Goal: Task Accomplishment & Management: Use online tool/utility

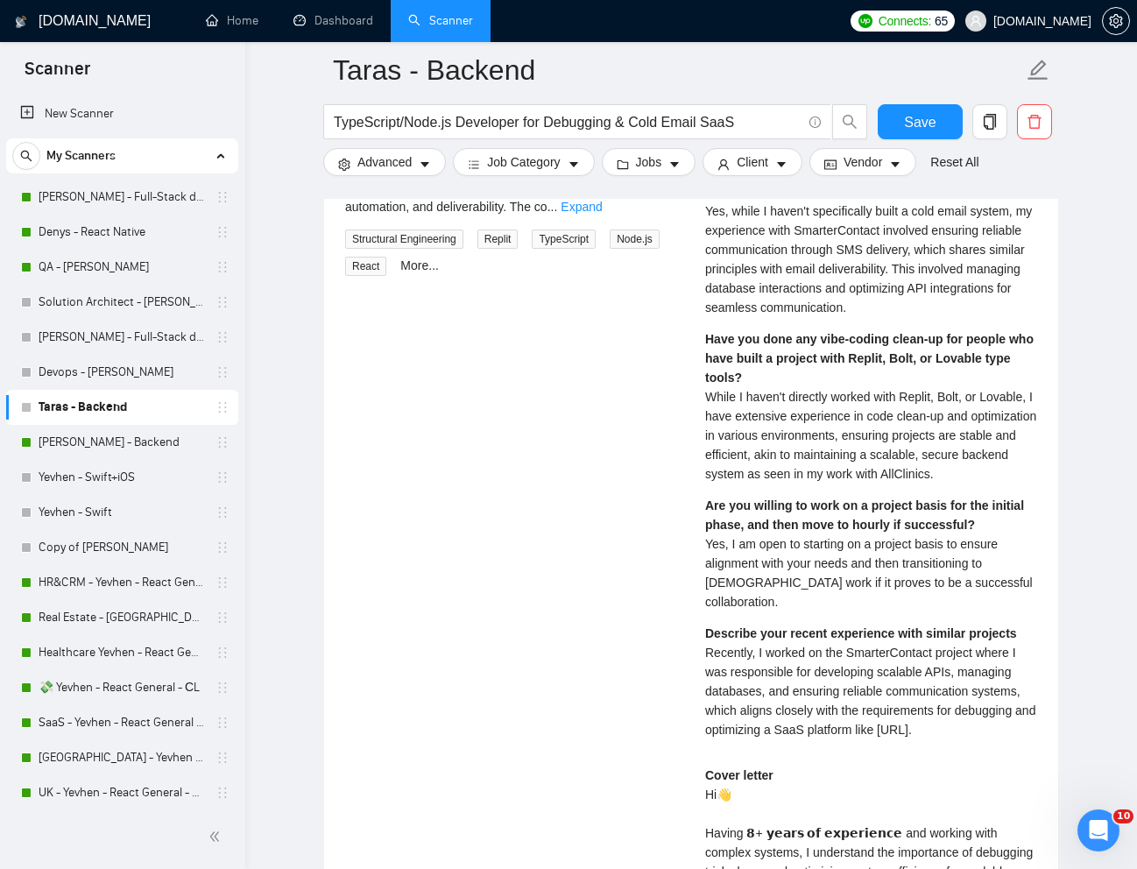
scroll to position [482, 0]
click at [88, 226] on link "Denys - React Native" at bounding box center [122, 232] width 166 height 35
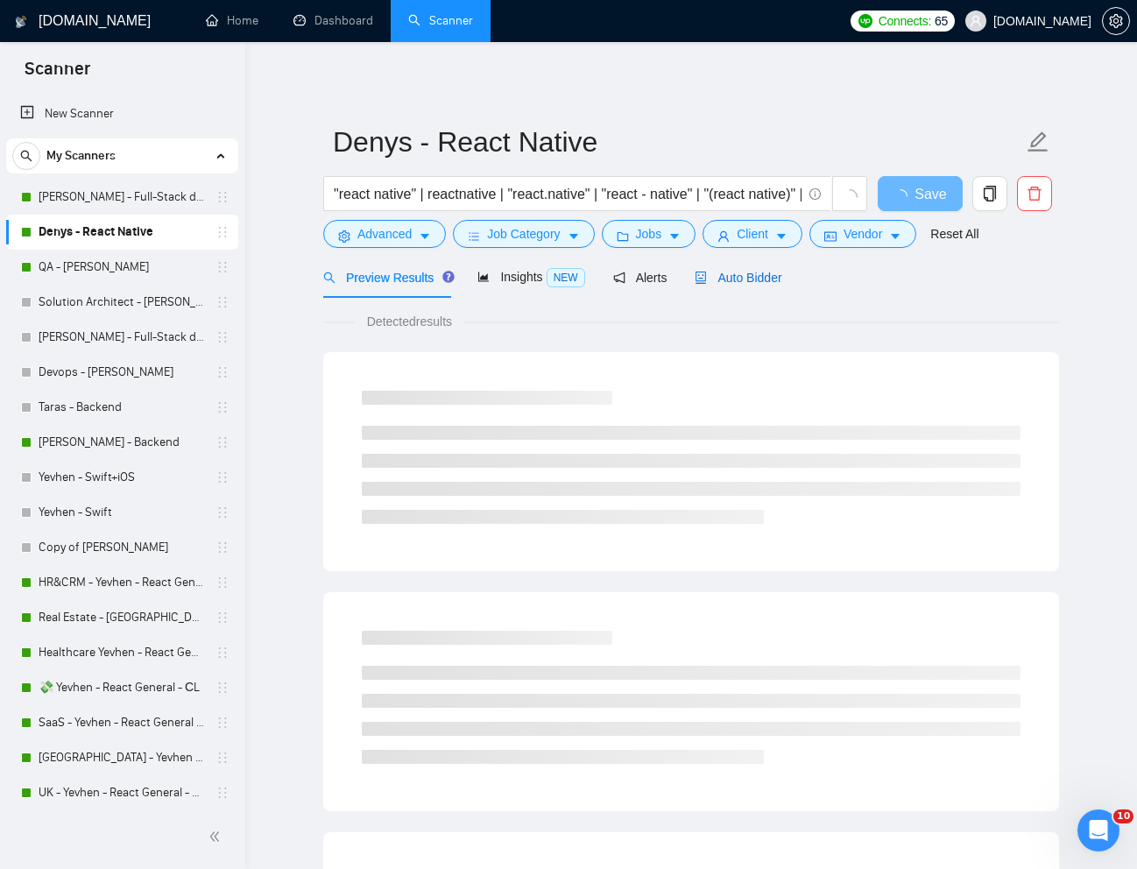
click at [759, 275] on span "Auto Bidder" at bounding box center [738, 278] width 87 height 14
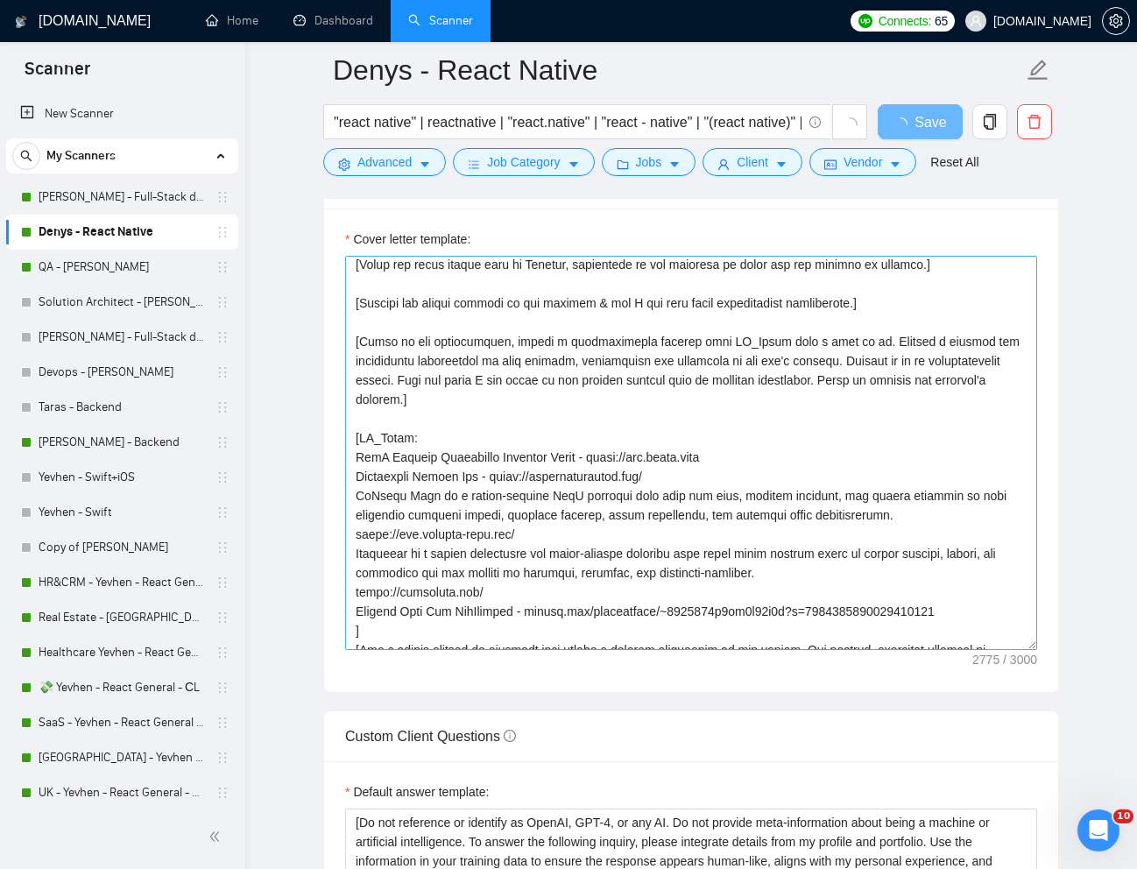
scroll to position [182, 0]
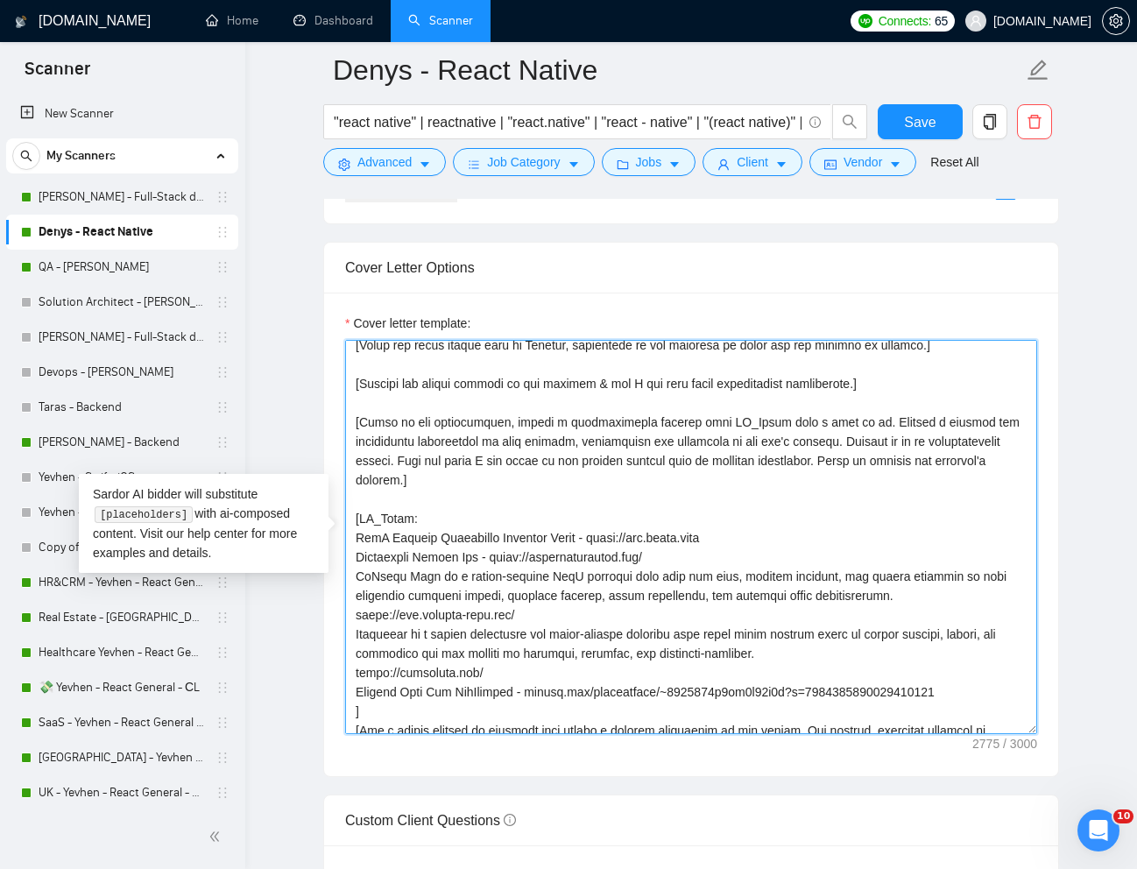
drag, startPoint x: 736, startPoint y: 541, endPoint x: 603, endPoint y: 546, distance: 133.3
click at [603, 546] on textarea "Cover letter template:" at bounding box center [691, 537] width 692 height 394
drag, startPoint x: 500, startPoint y: 558, endPoint x: 668, endPoint y: 556, distance: 167.4
click at [668, 556] on textarea "Cover letter template:" at bounding box center [691, 537] width 692 height 394
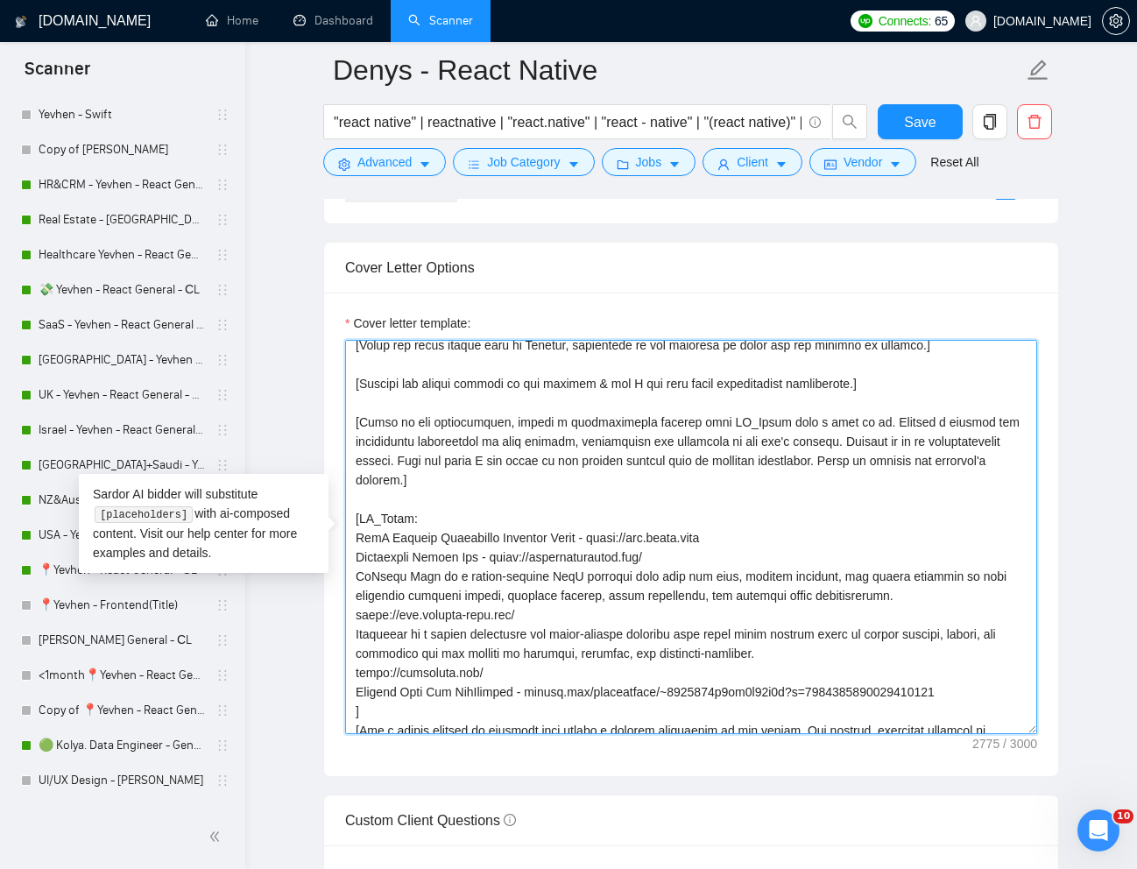
scroll to position [433, 0]
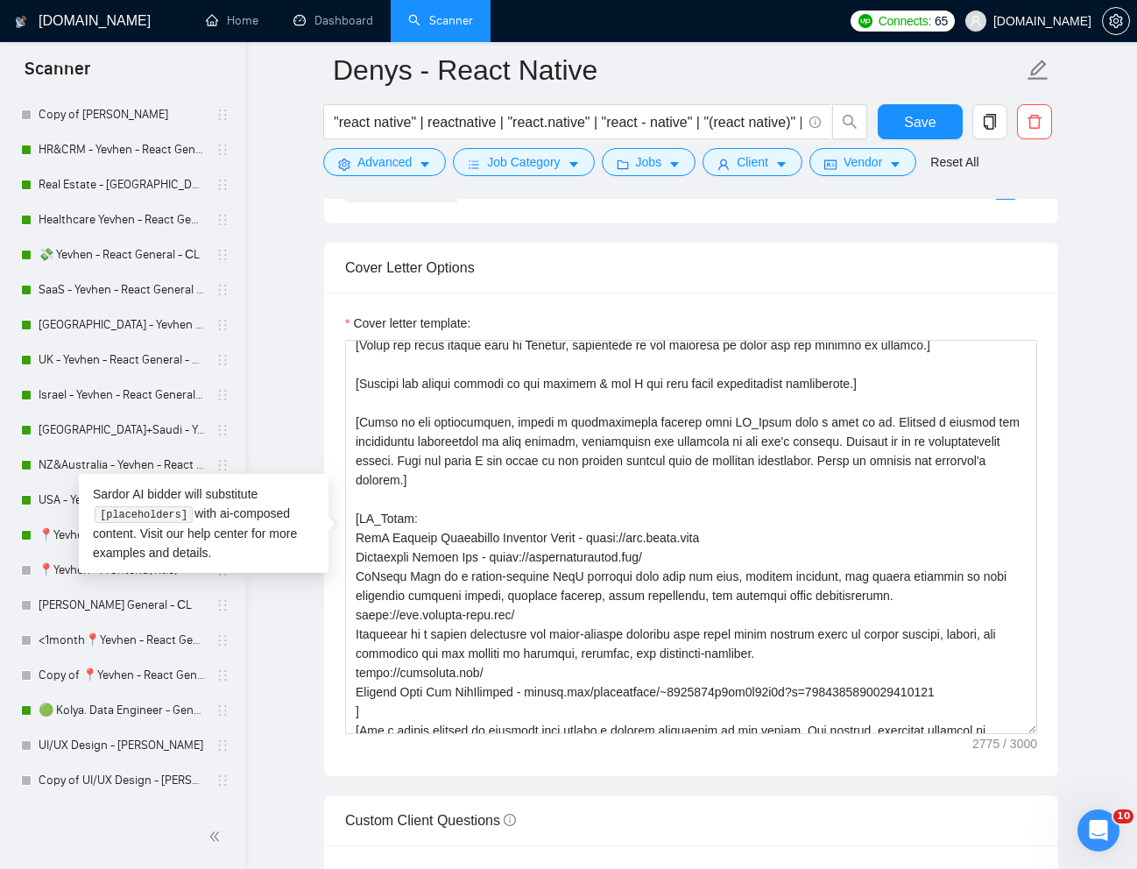
click at [289, 624] on main "Denys - React Native "react native" | reactnative | "react.native" | "react - n…" at bounding box center [691, 700] width 836 height 4990
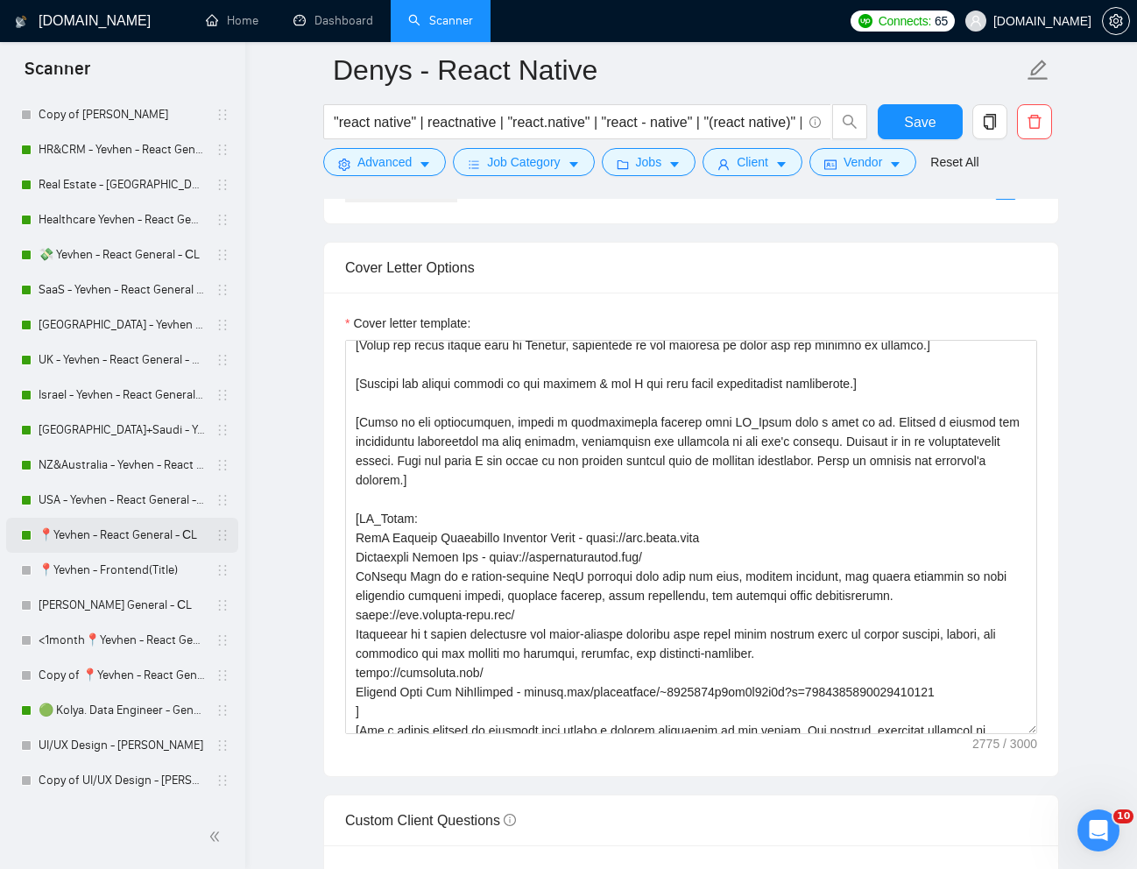
click at [98, 544] on link "📍Yevhen - React General - СL" at bounding box center [122, 535] width 166 height 35
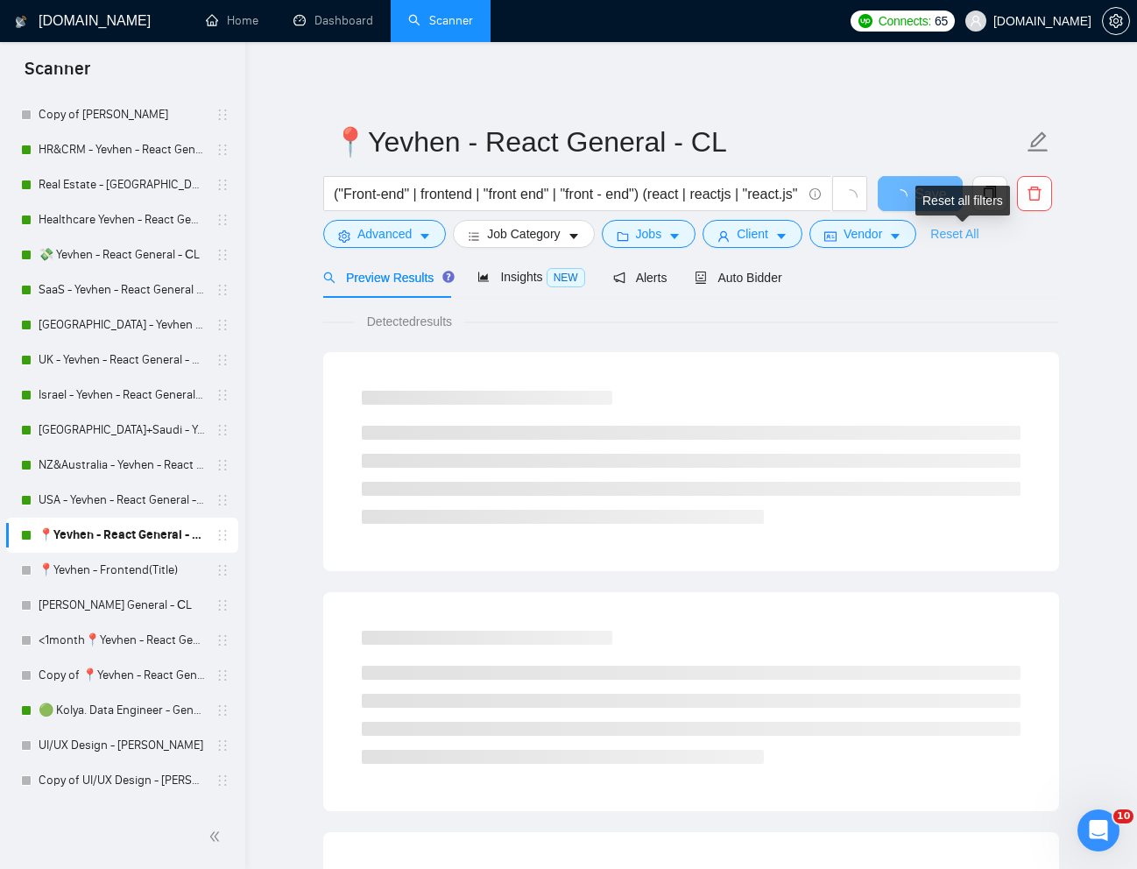
click at [963, 237] on link "Reset All" at bounding box center [955, 233] width 48 height 19
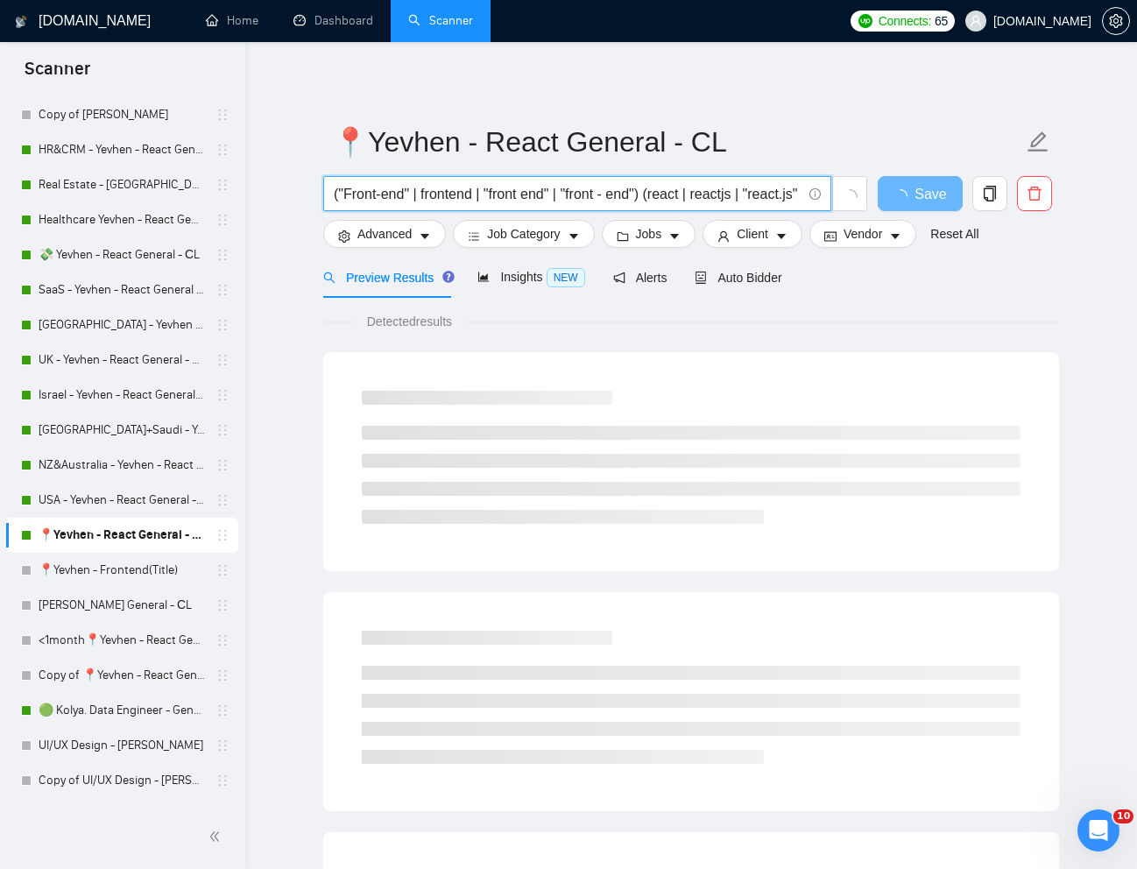
click at [675, 185] on input "("Front-end" | frontend | "front end" | "front - end") (react | reactjs | "reac…" at bounding box center [568, 194] width 468 height 22
click at [674, 185] on input "("Front-end" | frontend | "front end" | "front - end") (react | reactjs | "reac…" at bounding box center [568, 194] width 468 height 22
paste input "Frontend Developer - React"
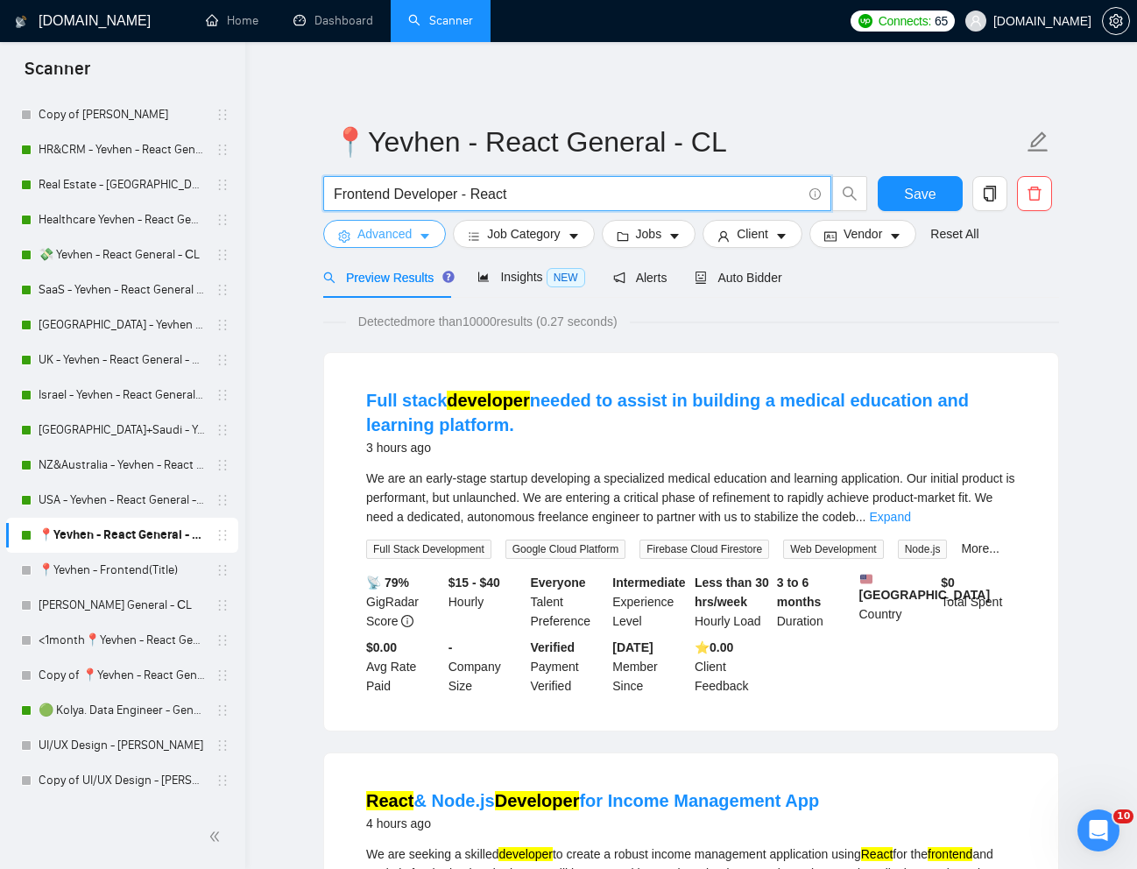
type input "Frontend Developer - React"
click at [385, 241] on span "Advanced" at bounding box center [384, 233] width 54 height 19
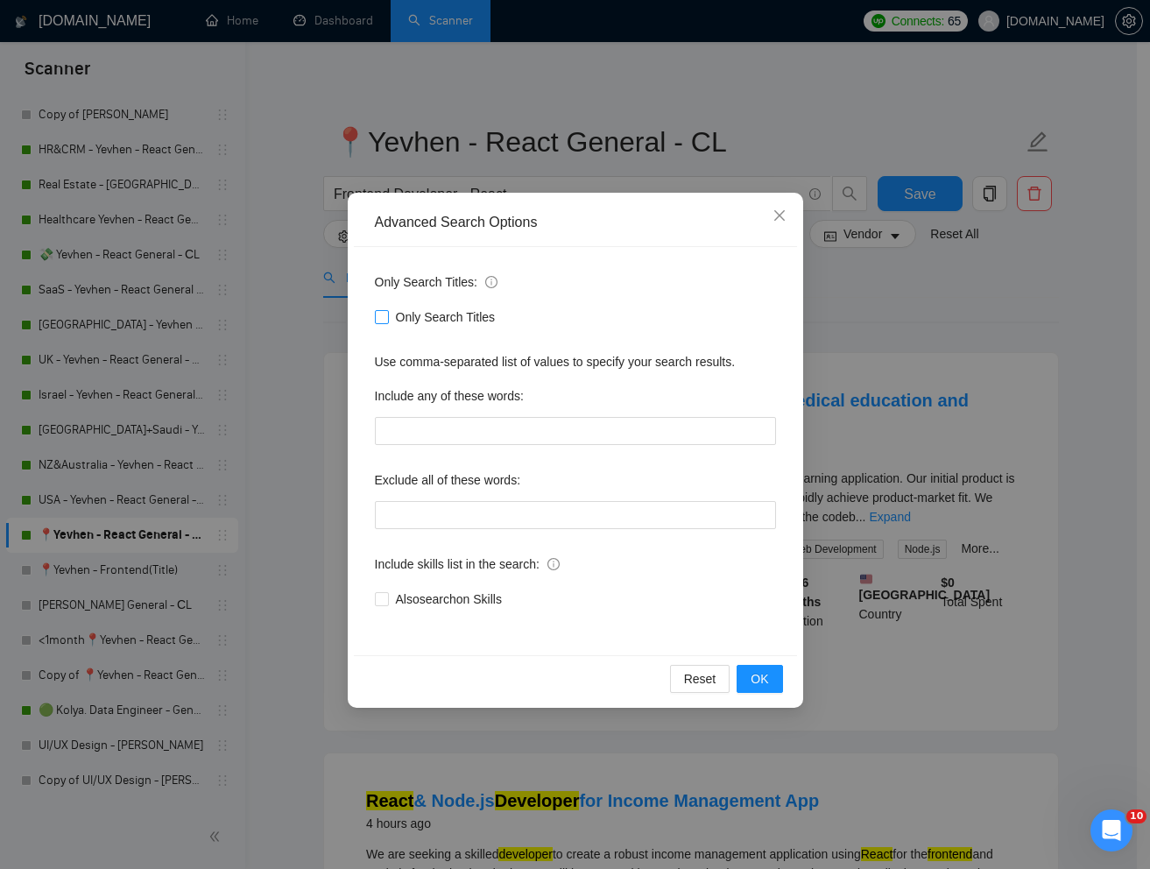
click at [380, 310] on input "Only Search Titles" at bounding box center [381, 316] width 12 height 12
checkbox input "true"
click at [754, 674] on span "OK" at bounding box center [760, 678] width 18 height 19
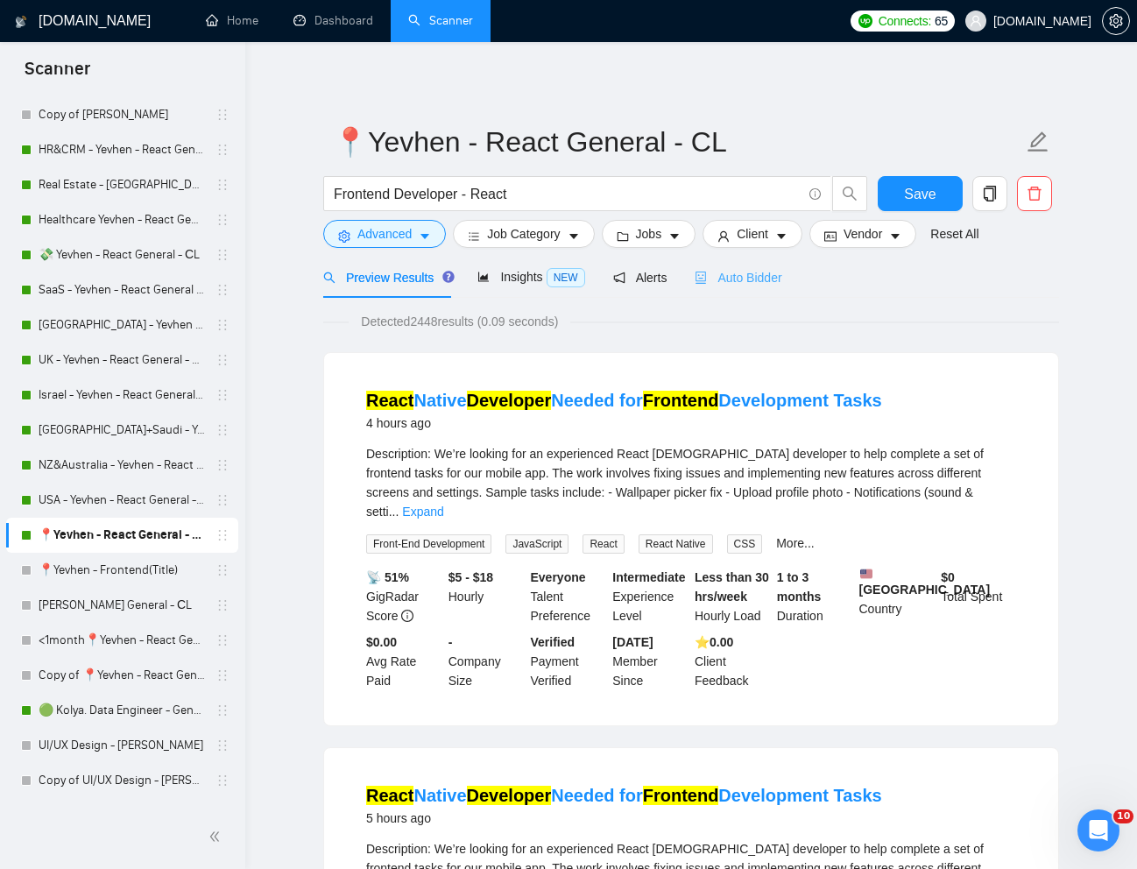
click at [746, 287] on div "Auto Bidder" at bounding box center [738, 277] width 87 height 41
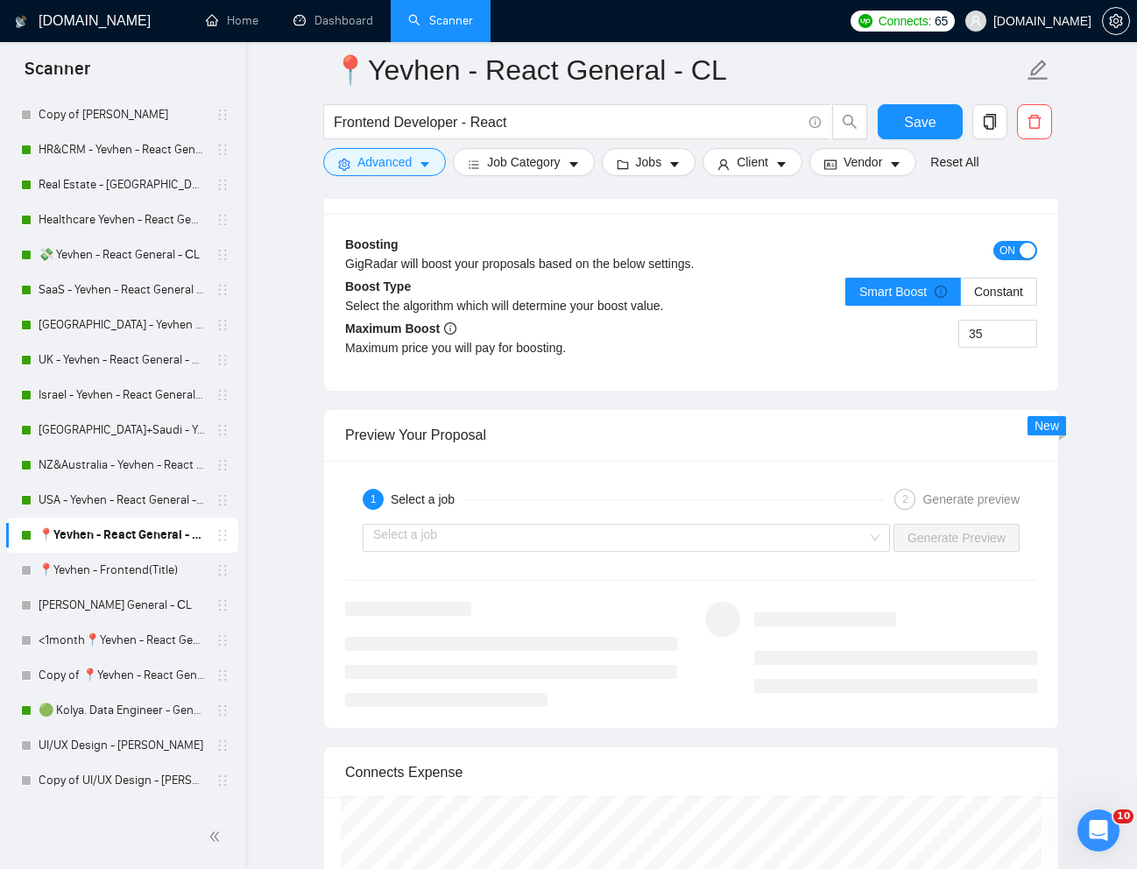
scroll to position [3291, 0]
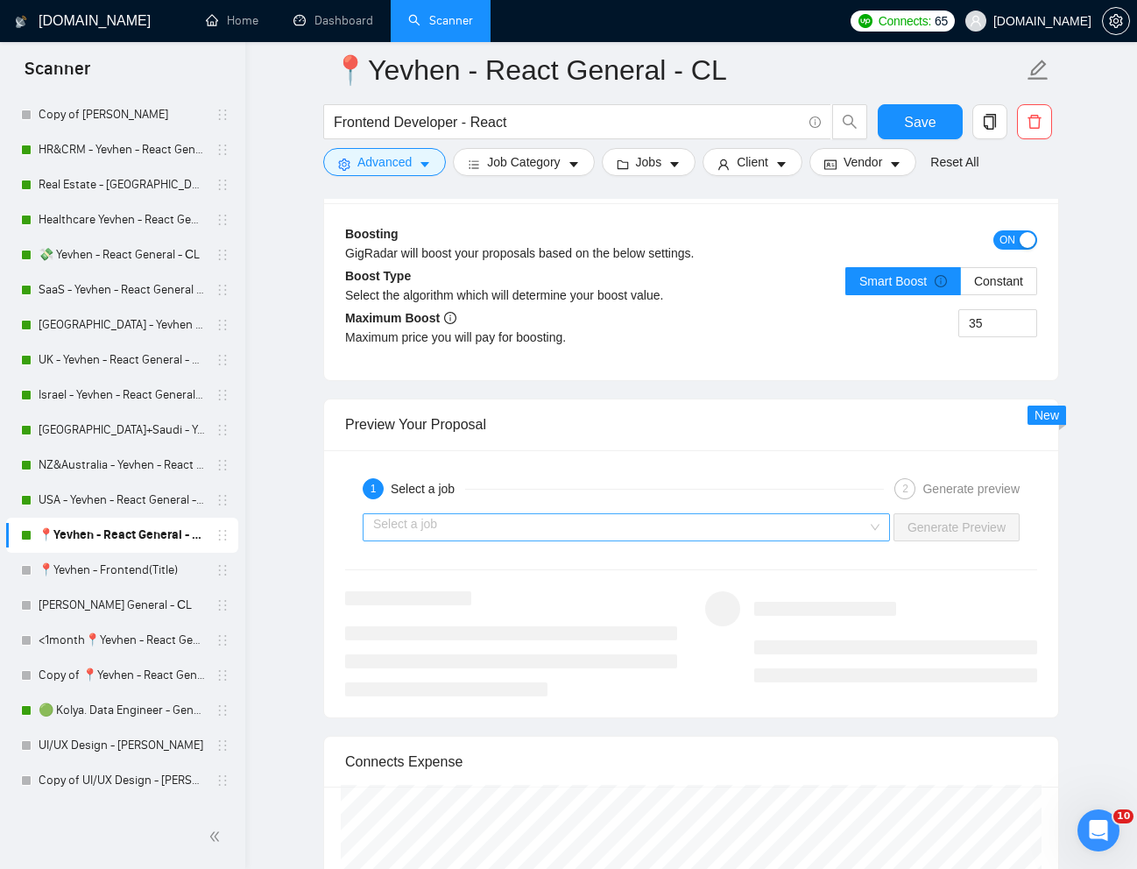
click at [773, 523] on input "search" at bounding box center [620, 527] width 494 height 26
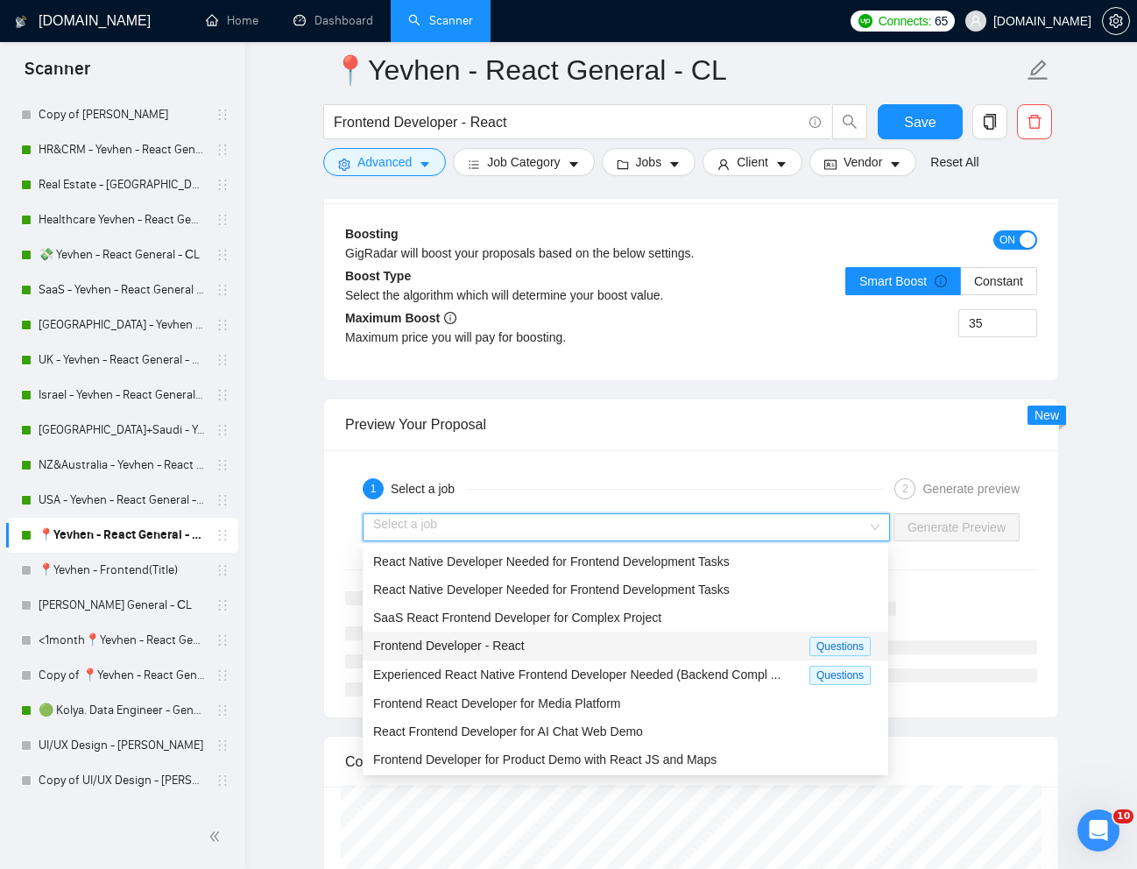
click at [634, 637] on div "Frontend Developer - React" at bounding box center [591, 646] width 436 height 20
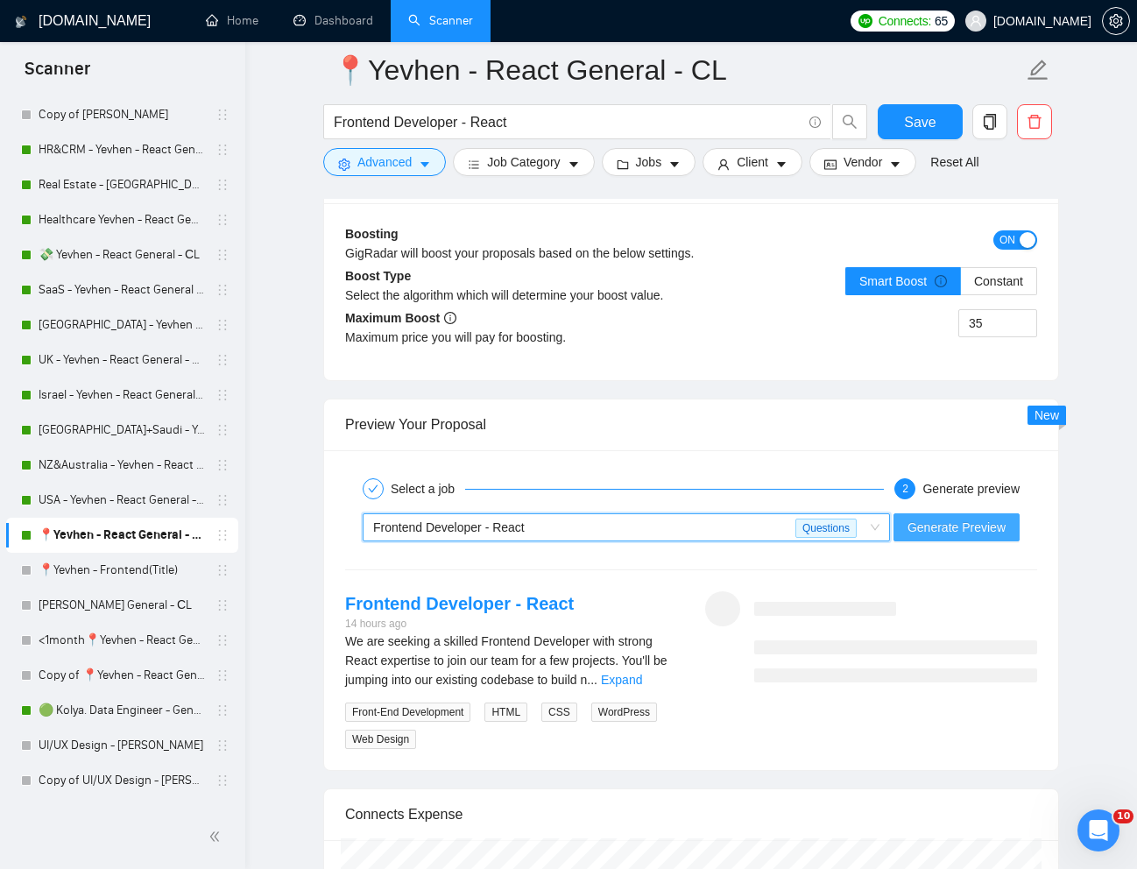
click at [941, 531] on span "Generate Preview" at bounding box center [957, 527] width 98 height 19
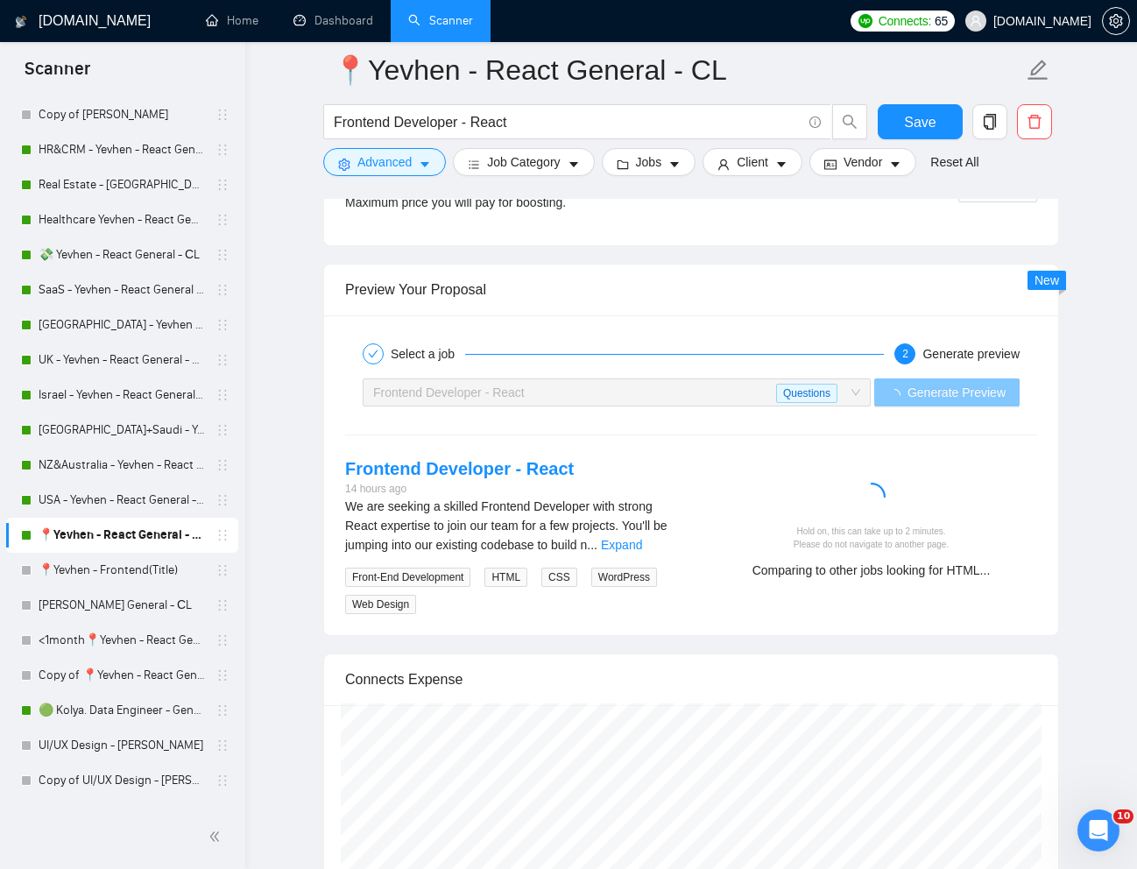
scroll to position [3429, 0]
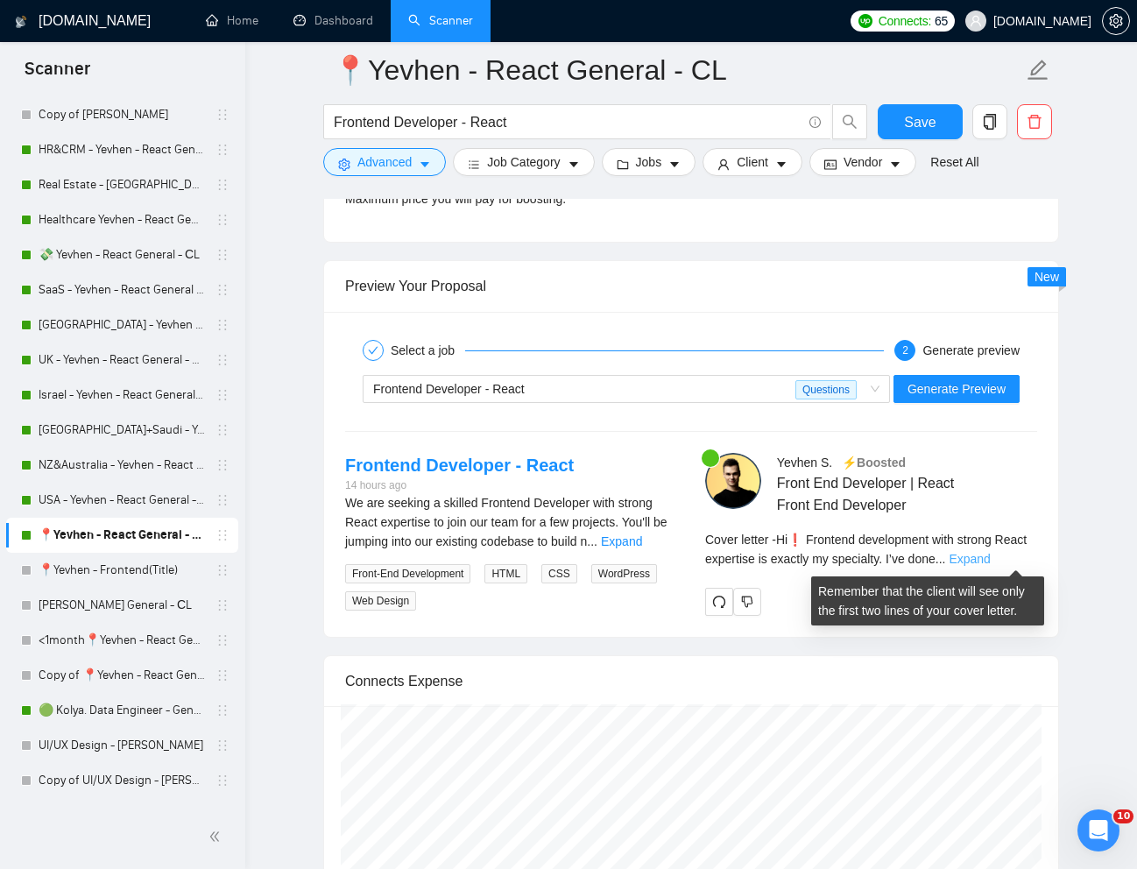
click at [990, 556] on link "Expand" at bounding box center [969, 559] width 41 height 14
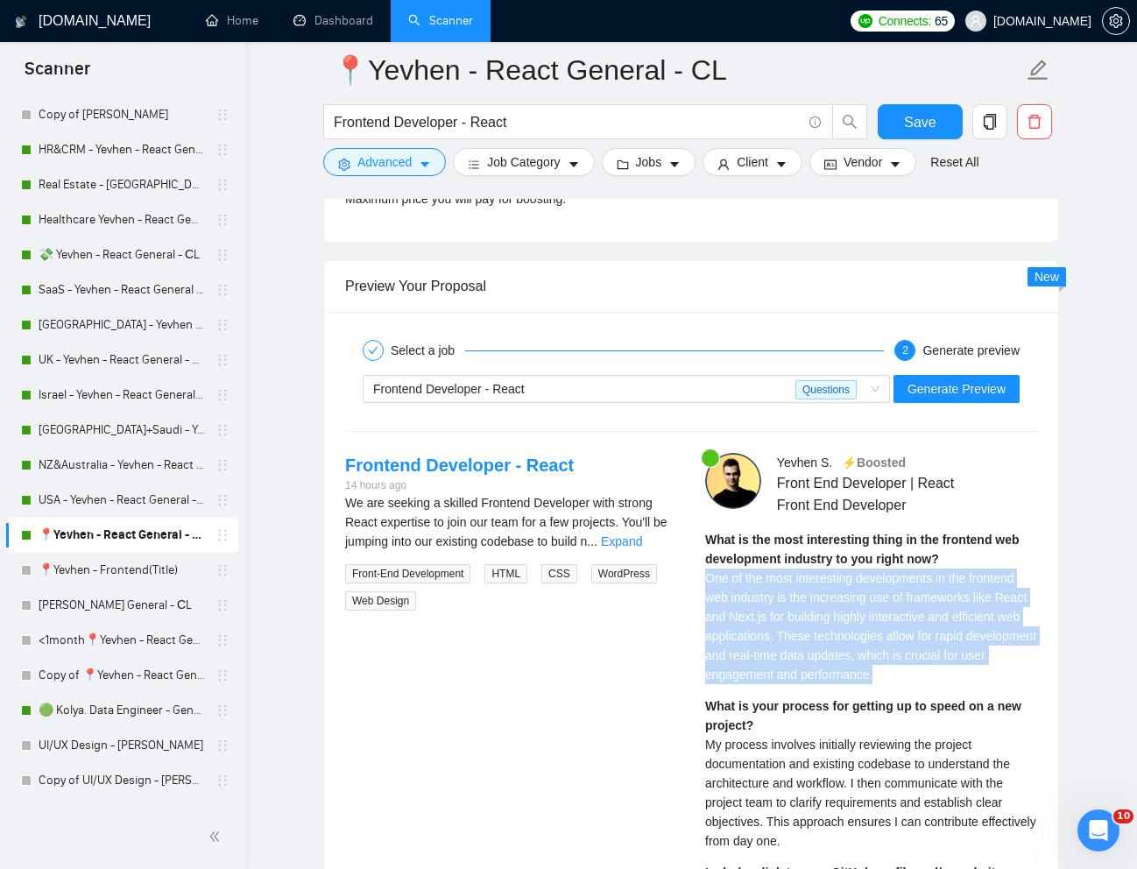
drag, startPoint x: 706, startPoint y: 576, endPoint x: 981, endPoint y: 674, distance: 292.1
click at [981, 674] on div "What is the most interesting thing in the frontend web development industry to …" at bounding box center [871, 607] width 332 height 154
copy span "One of the most interesting developments in the frontend web industry is the in…"
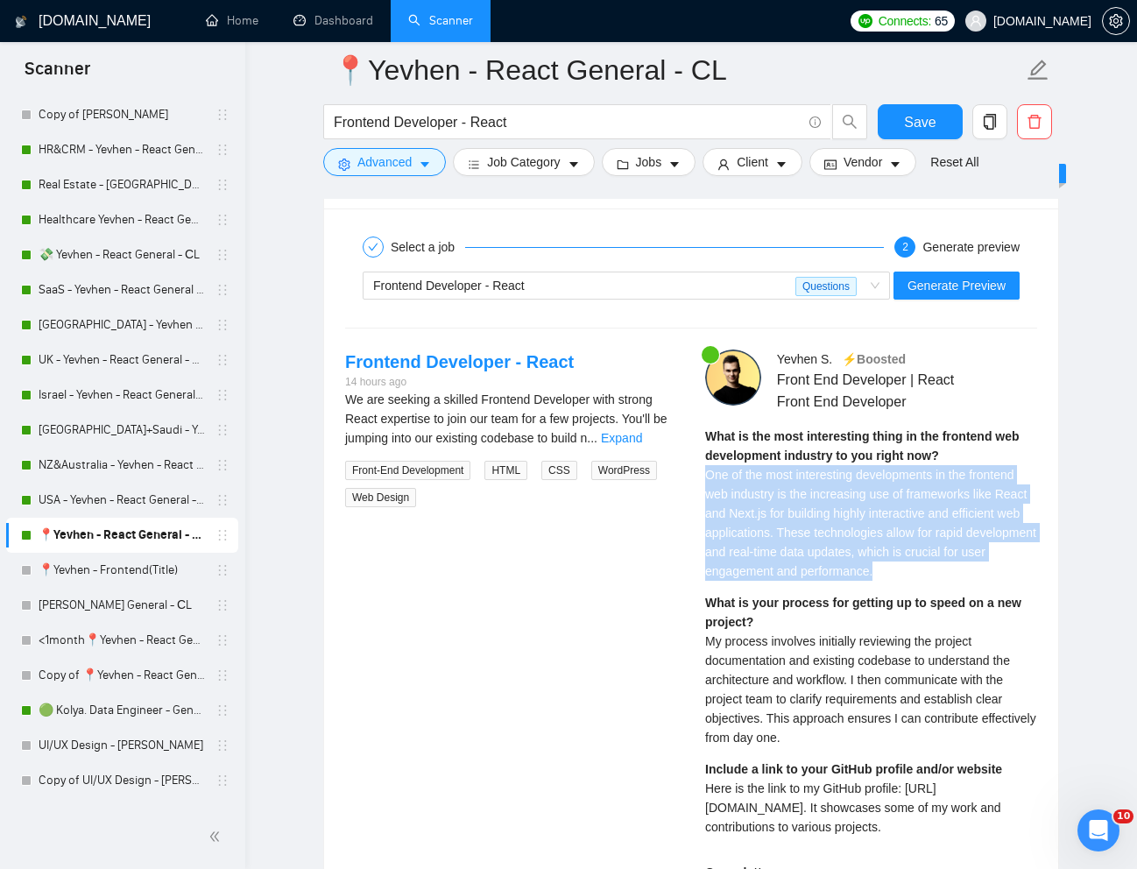
scroll to position [3568, 0]
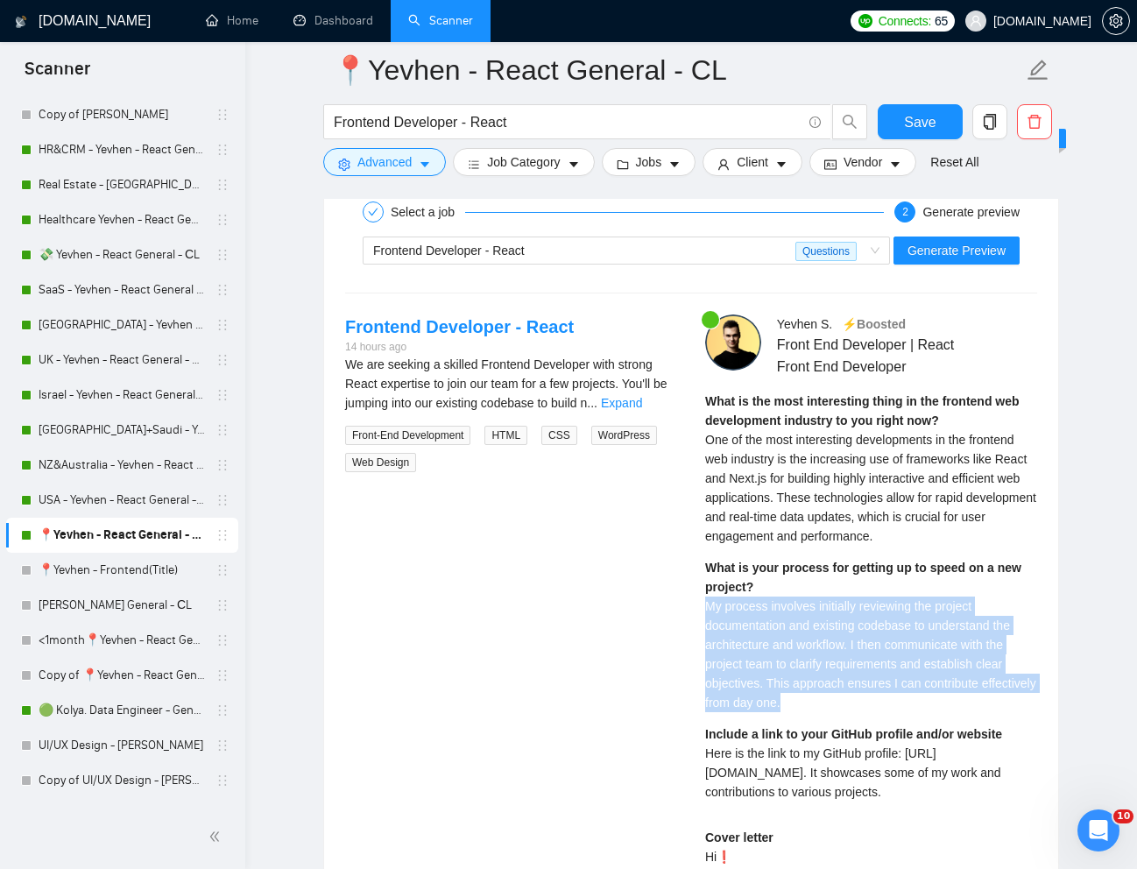
drag, startPoint x: 706, startPoint y: 609, endPoint x: 863, endPoint y: 696, distance: 179.2
click at [863, 696] on div "What is your process for getting up to speed on a new project? My process invol…" at bounding box center [871, 635] width 332 height 154
copy span "My process involves initially reviewing the project documentation and existing …"
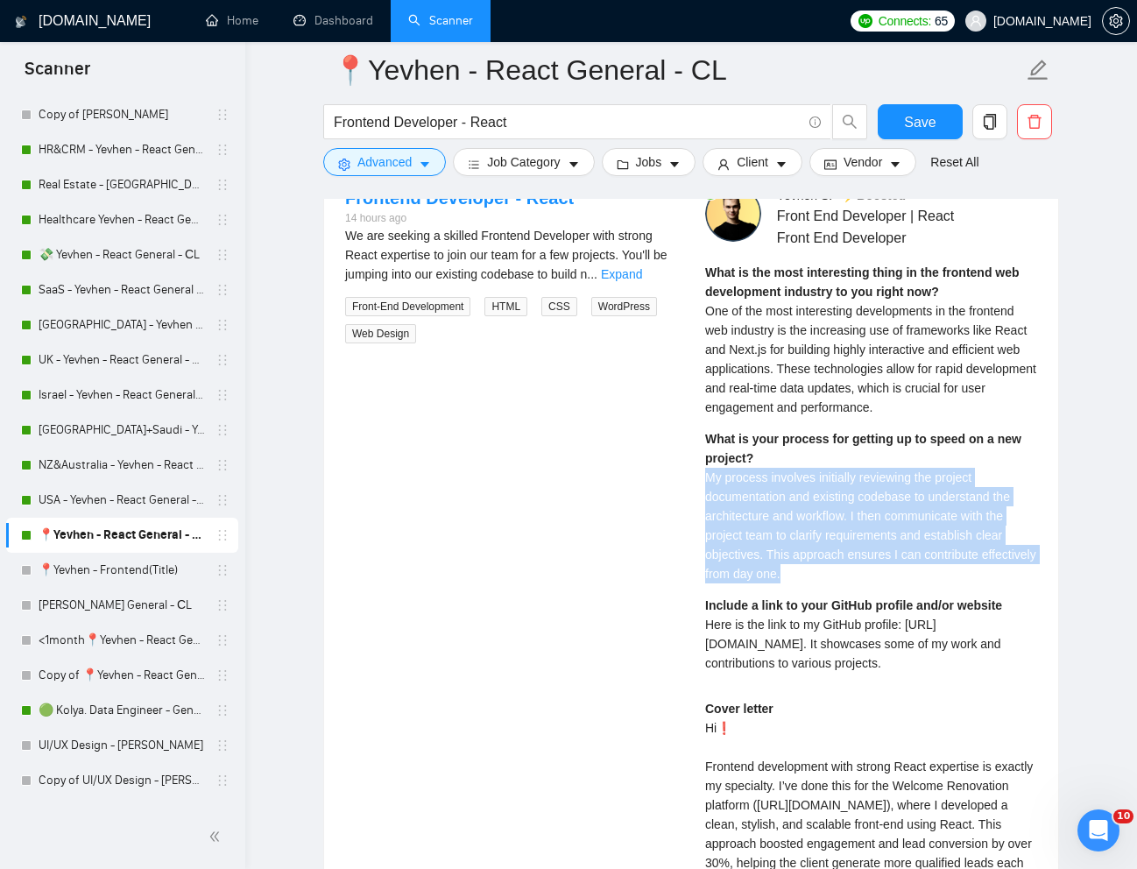
scroll to position [3706, 0]
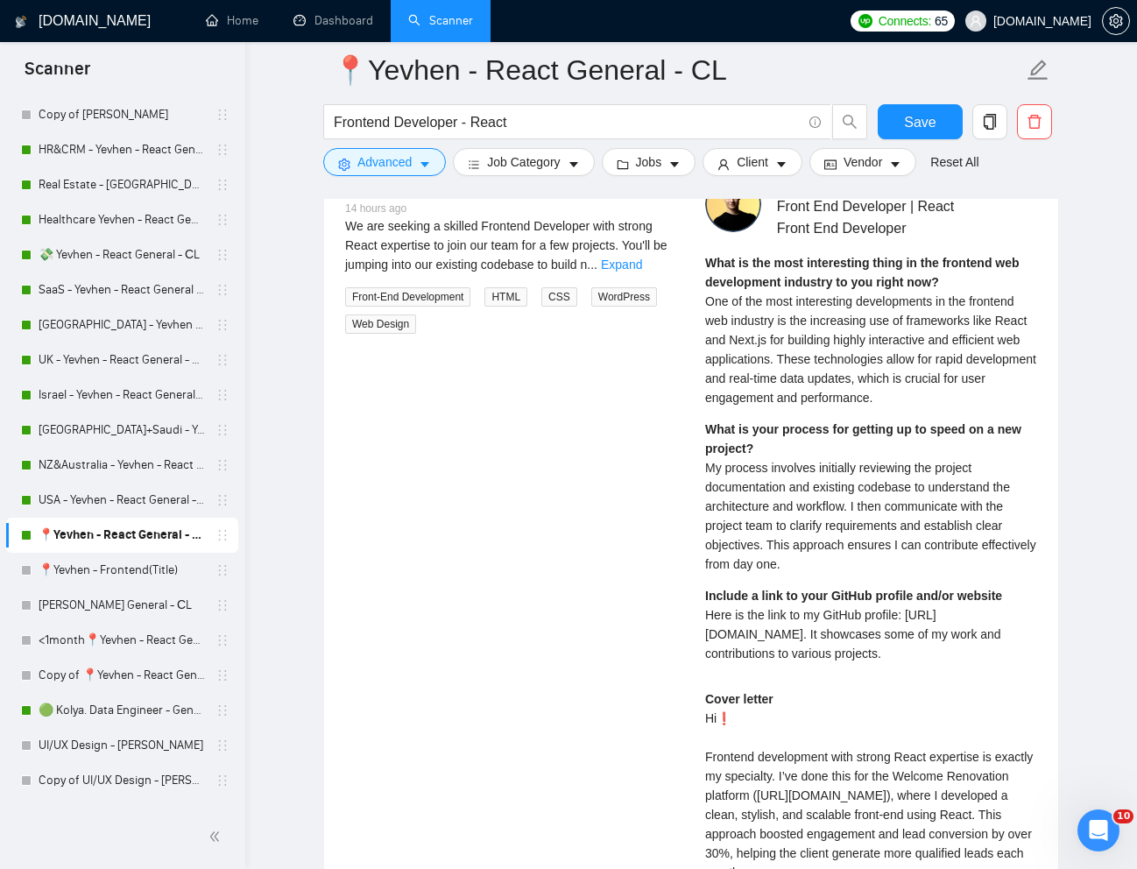
click at [751, 624] on div "Include a link to your GitHub profile and/or website Here is the link to my Git…" at bounding box center [871, 624] width 332 height 77
drag, startPoint x: 708, startPoint y: 614, endPoint x: 942, endPoint y: 664, distance: 239.2
click at [942, 664] on div "What is the most interesting thing in the frontend web development industry to …" at bounding box center [871, 464] width 332 height 422
copy span "Here is the link to my GitHub profile: [URL][DOMAIN_NAME]. It showcases some of…"
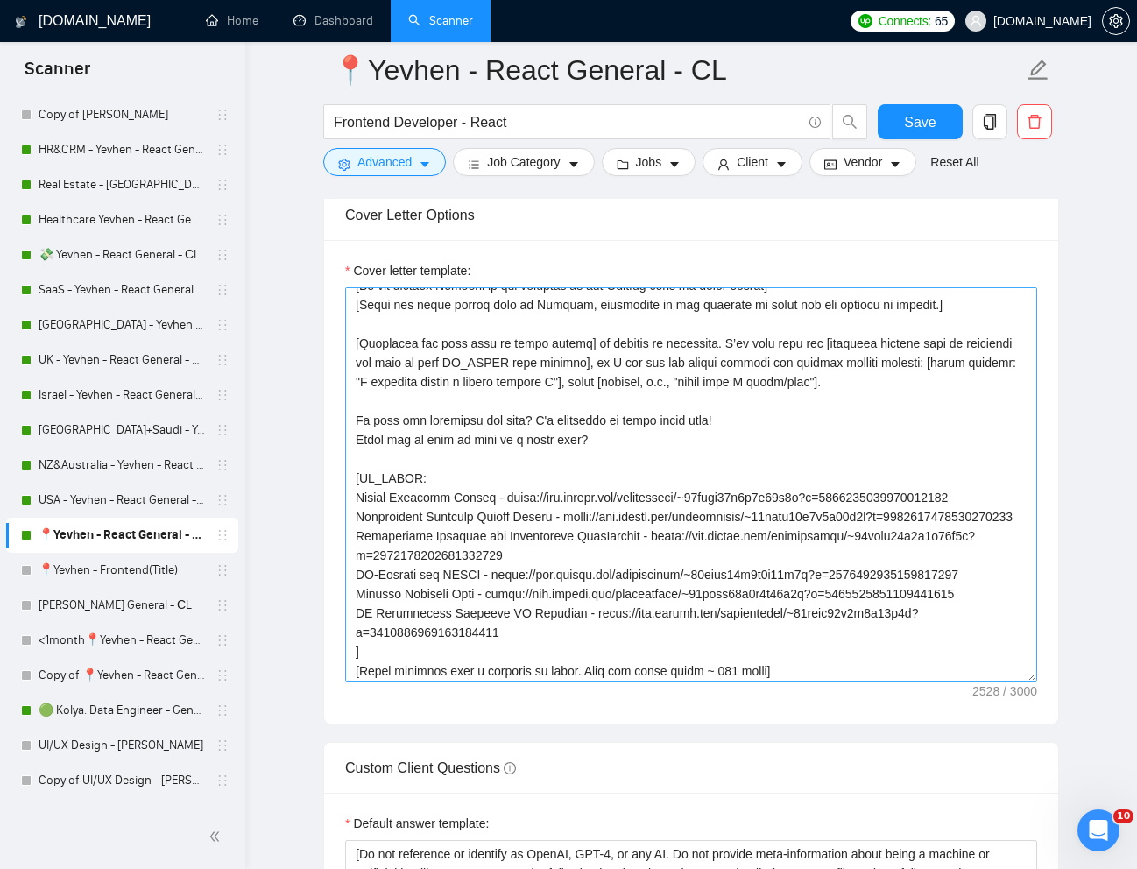
scroll to position [138, 0]
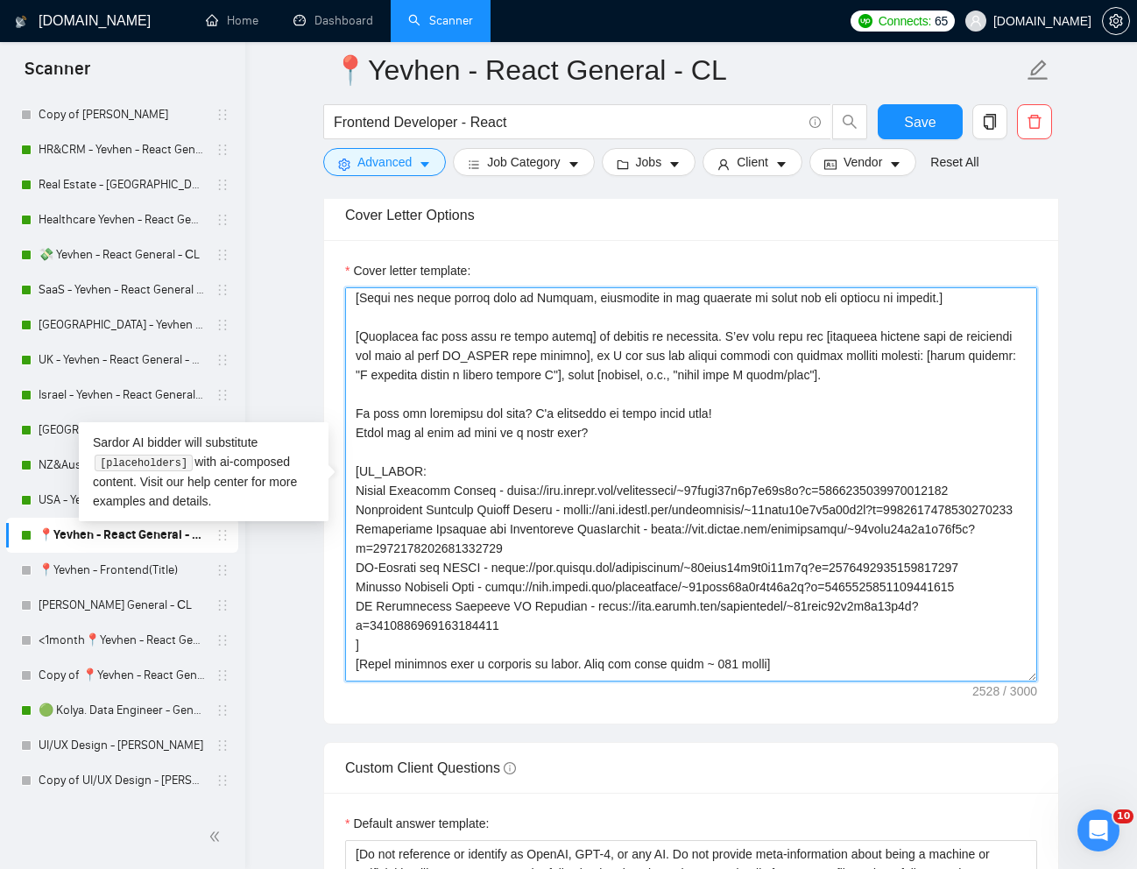
drag, startPoint x: 657, startPoint y: 546, endPoint x: 655, endPoint y: 561, distance: 15.1
click at [655, 561] on textarea "Cover letter template:" at bounding box center [691, 484] width 692 height 394
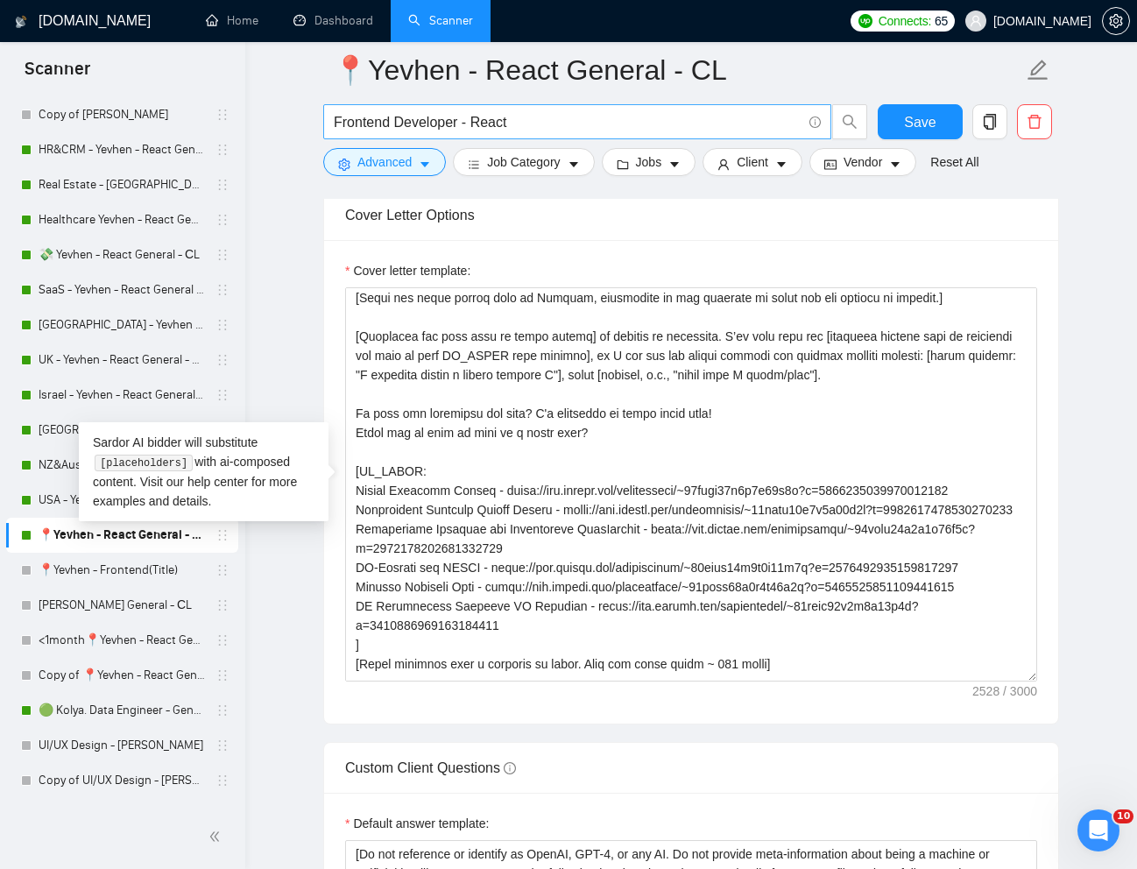
click at [584, 114] on input "Frontend Developer - React" at bounding box center [568, 122] width 468 height 22
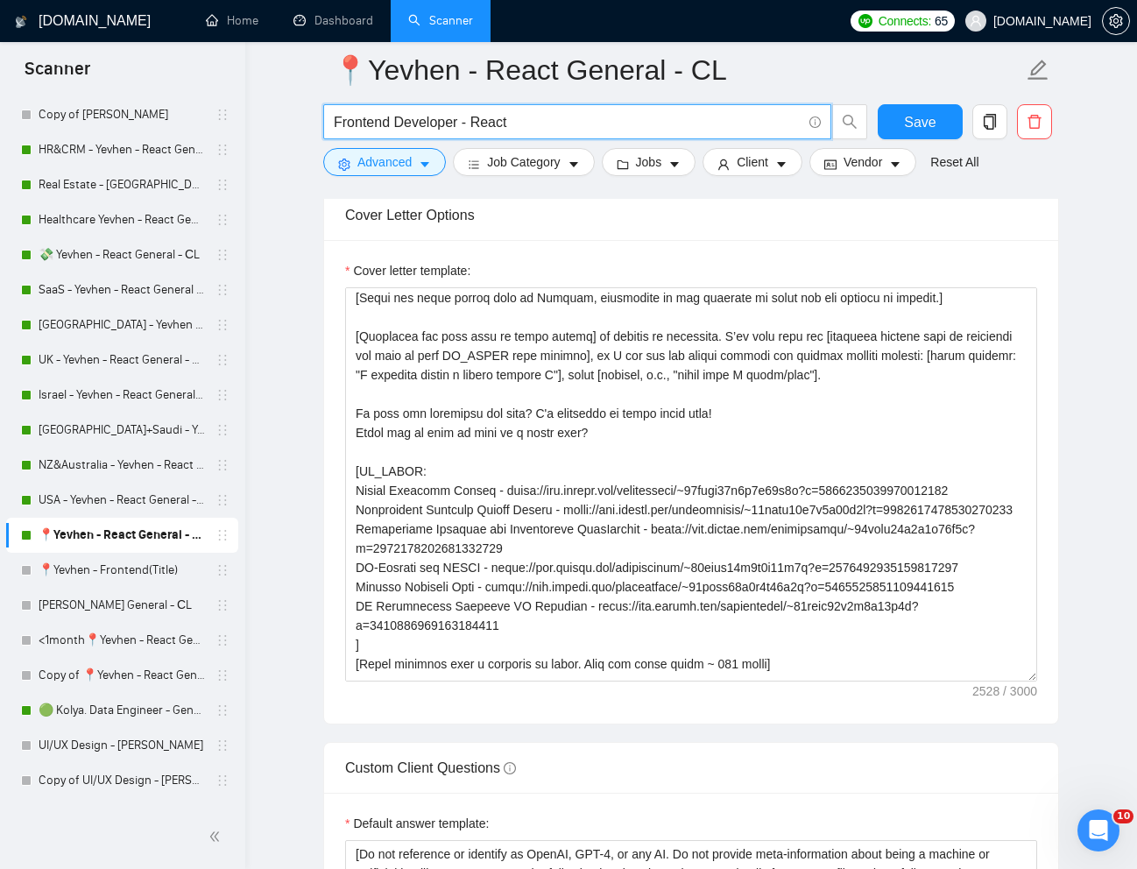
click at [584, 114] on input "Frontend Developer - React" at bounding box center [568, 122] width 468 height 22
paste input "Senior Frontend Engineer for Insurance Onboarding Platform"
type input "Senior Frontend Engineer for Insurance Onboarding Platform"
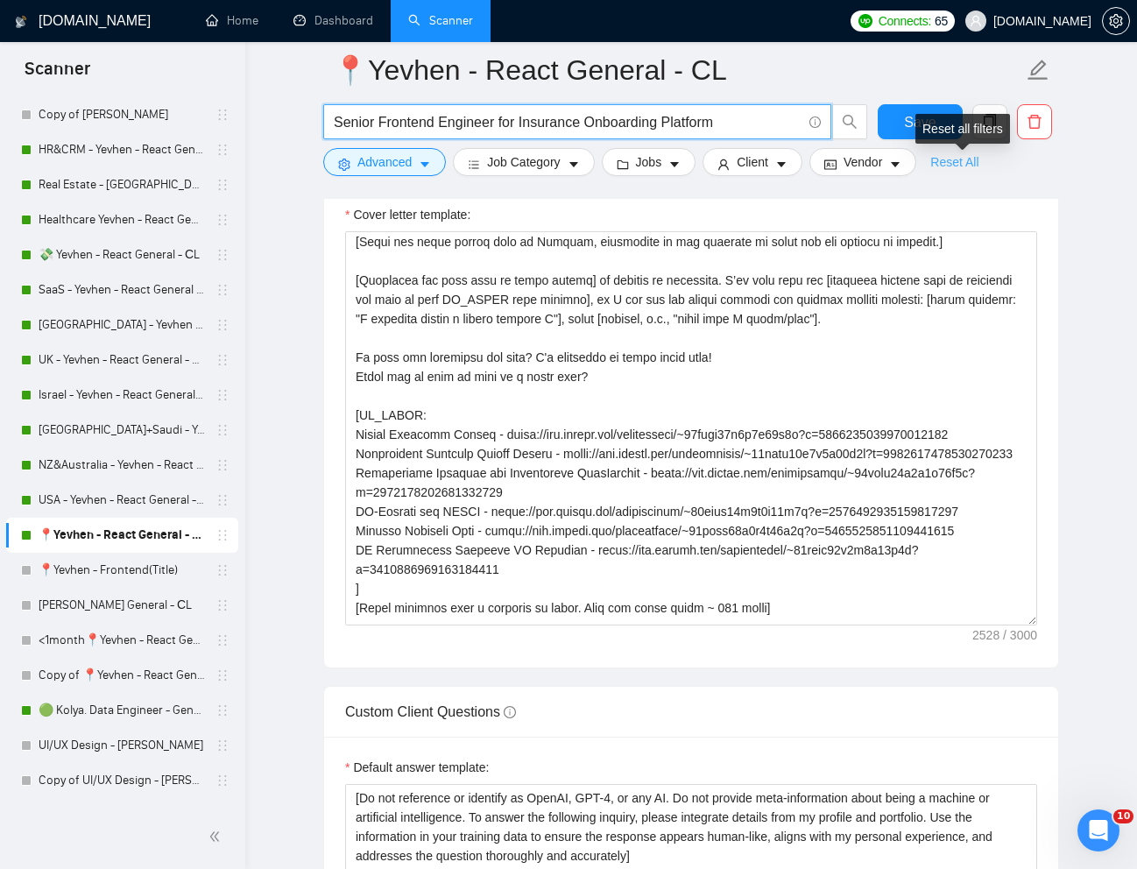
type input "Senior Frontend Engineer for Insurance Onboarding Platform"
click at [958, 168] on link "Reset All" at bounding box center [955, 161] width 48 height 19
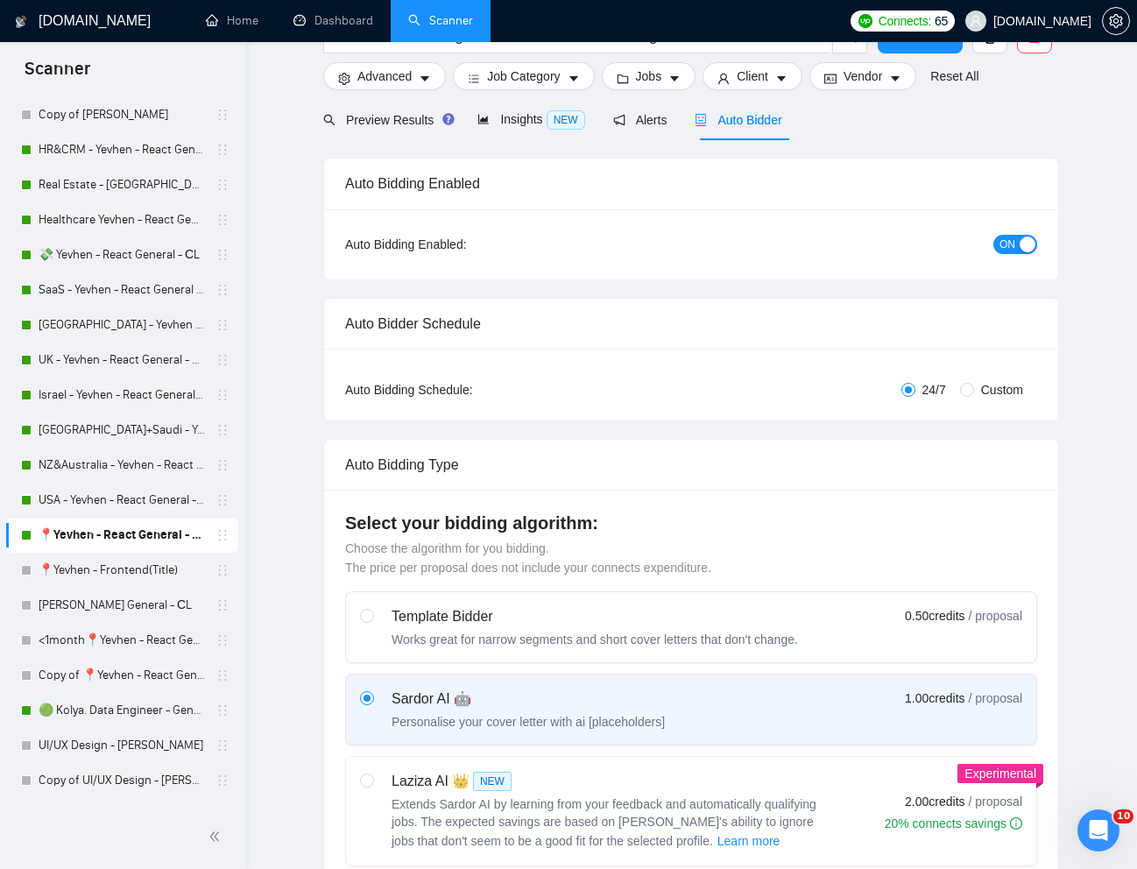
scroll to position [0, 0]
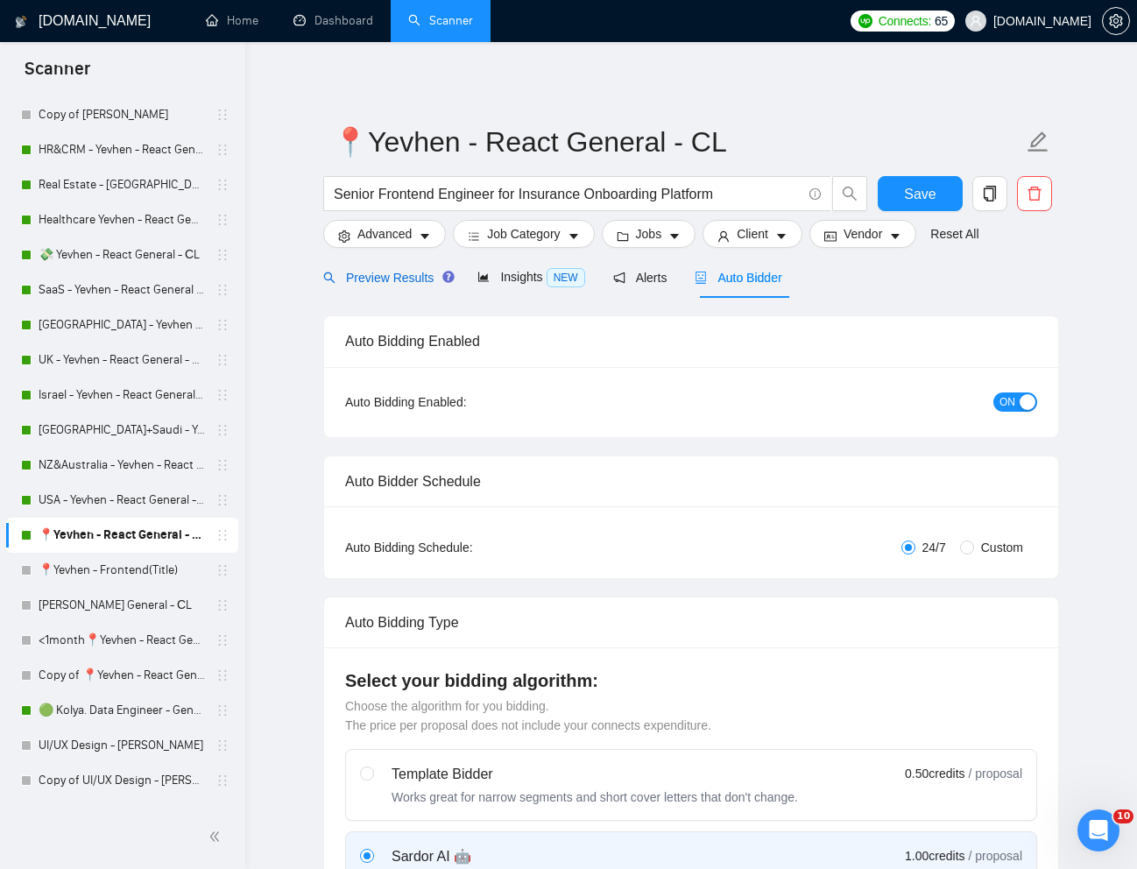
click at [380, 282] on span "Preview Results" at bounding box center [386, 278] width 126 height 14
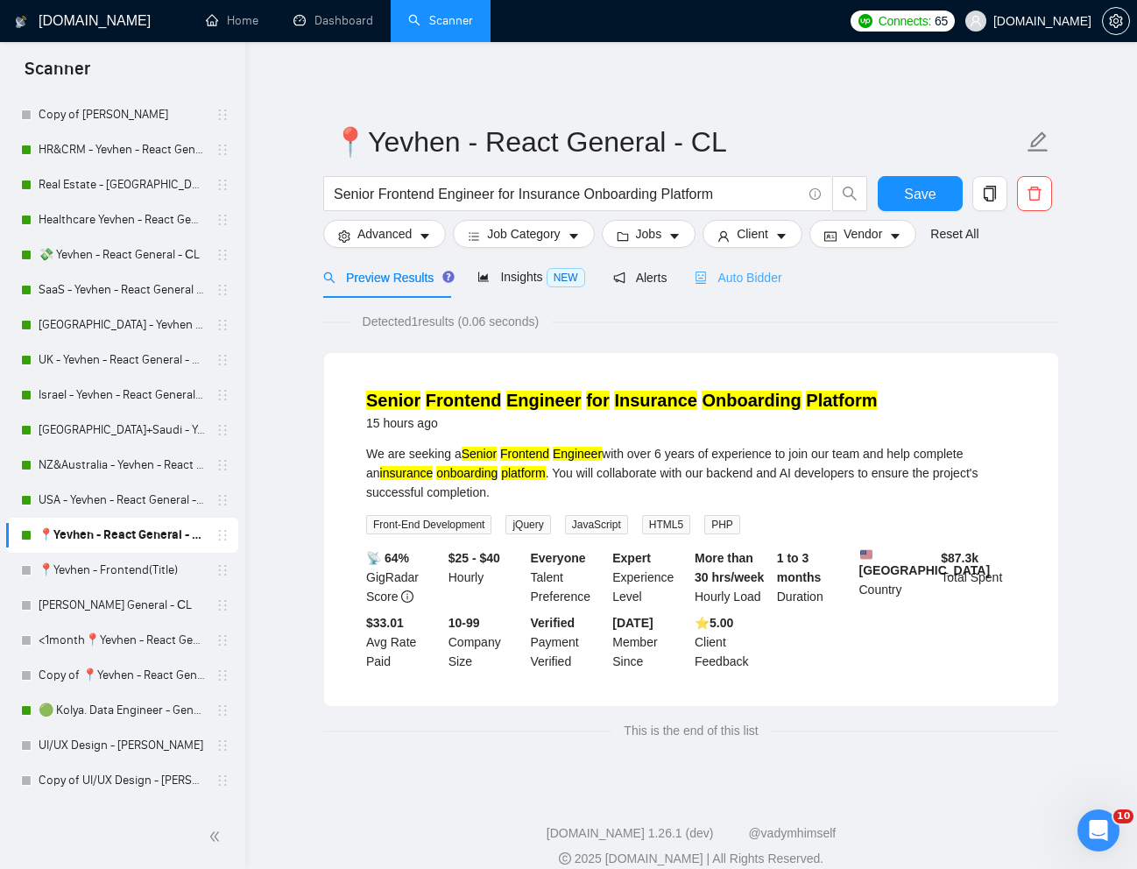
click at [748, 288] on div "Auto Bidder" at bounding box center [738, 277] width 87 height 41
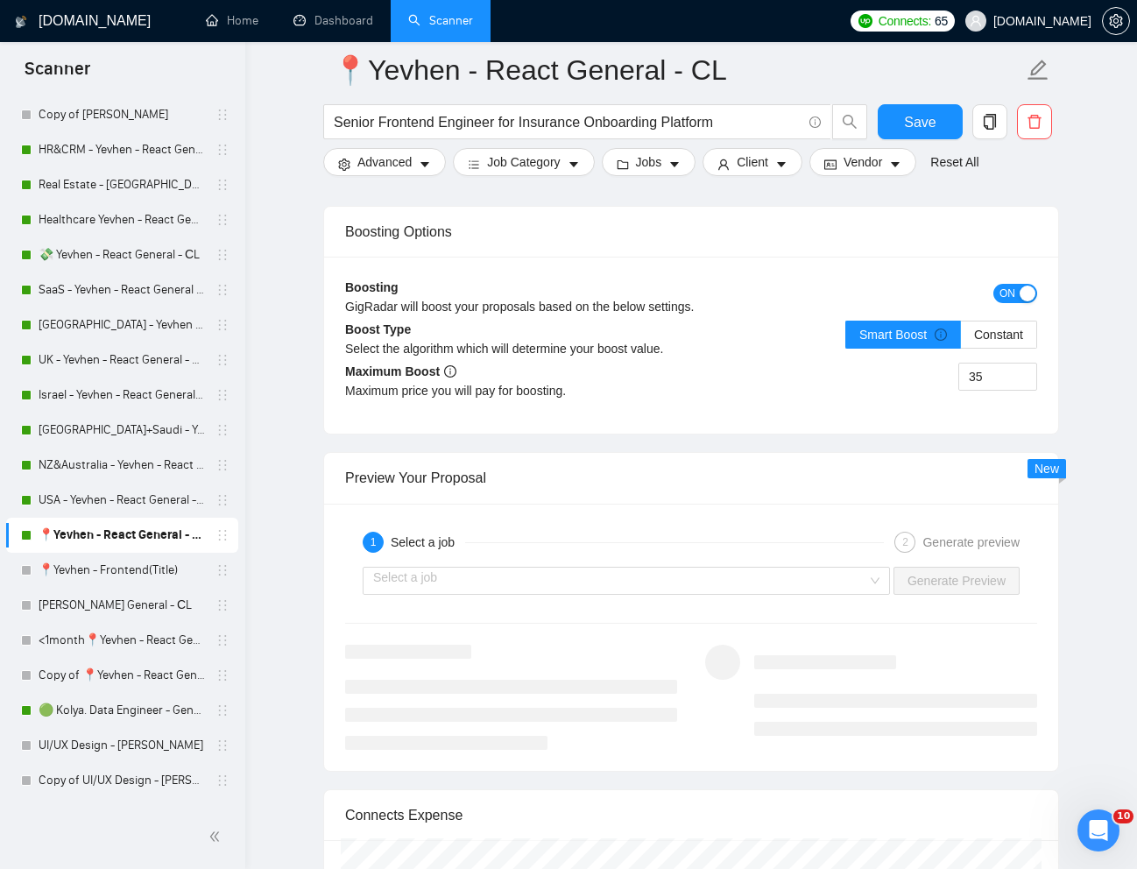
scroll to position [3189, 0]
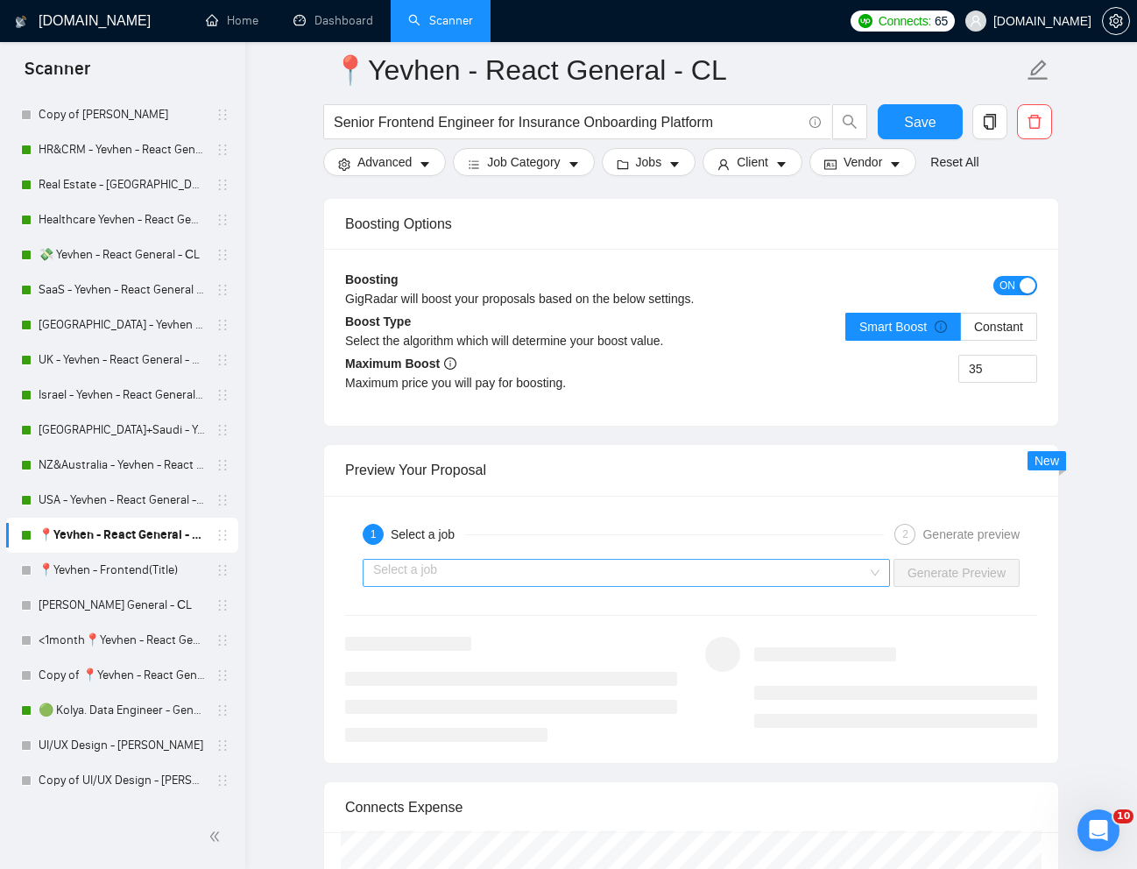
click at [841, 586] on input "search" at bounding box center [620, 573] width 494 height 26
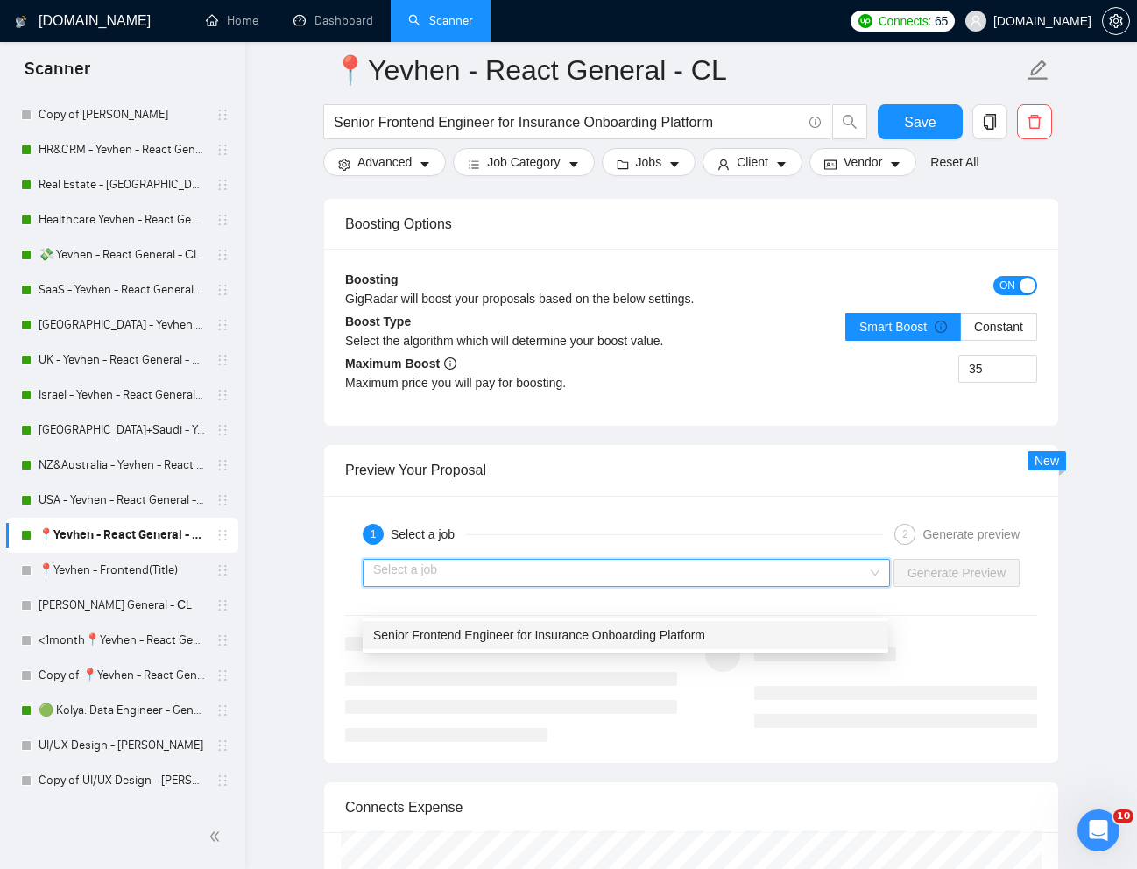
click at [769, 631] on div "Senior Frontend Engineer for Insurance Onboarding Platform" at bounding box center [625, 635] width 505 height 19
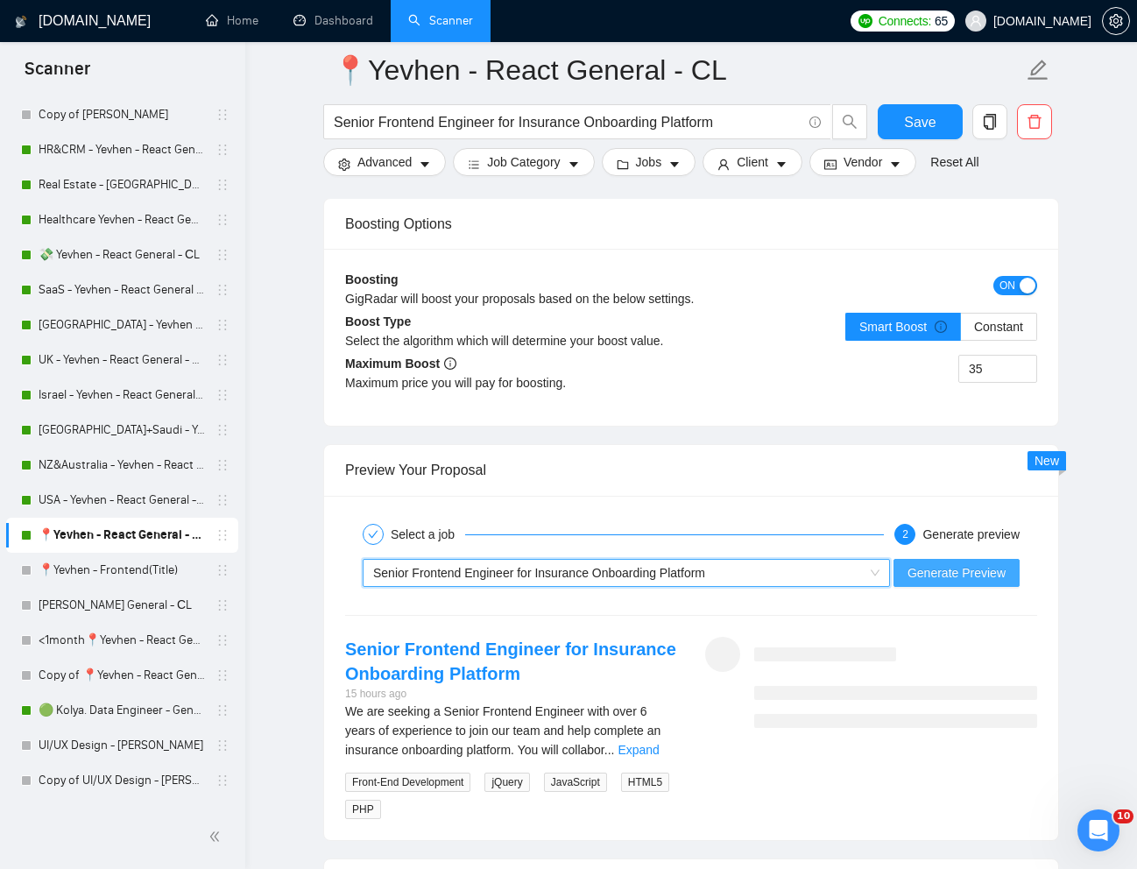
click at [925, 587] on button "Generate Preview" at bounding box center [957, 573] width 126 height 28
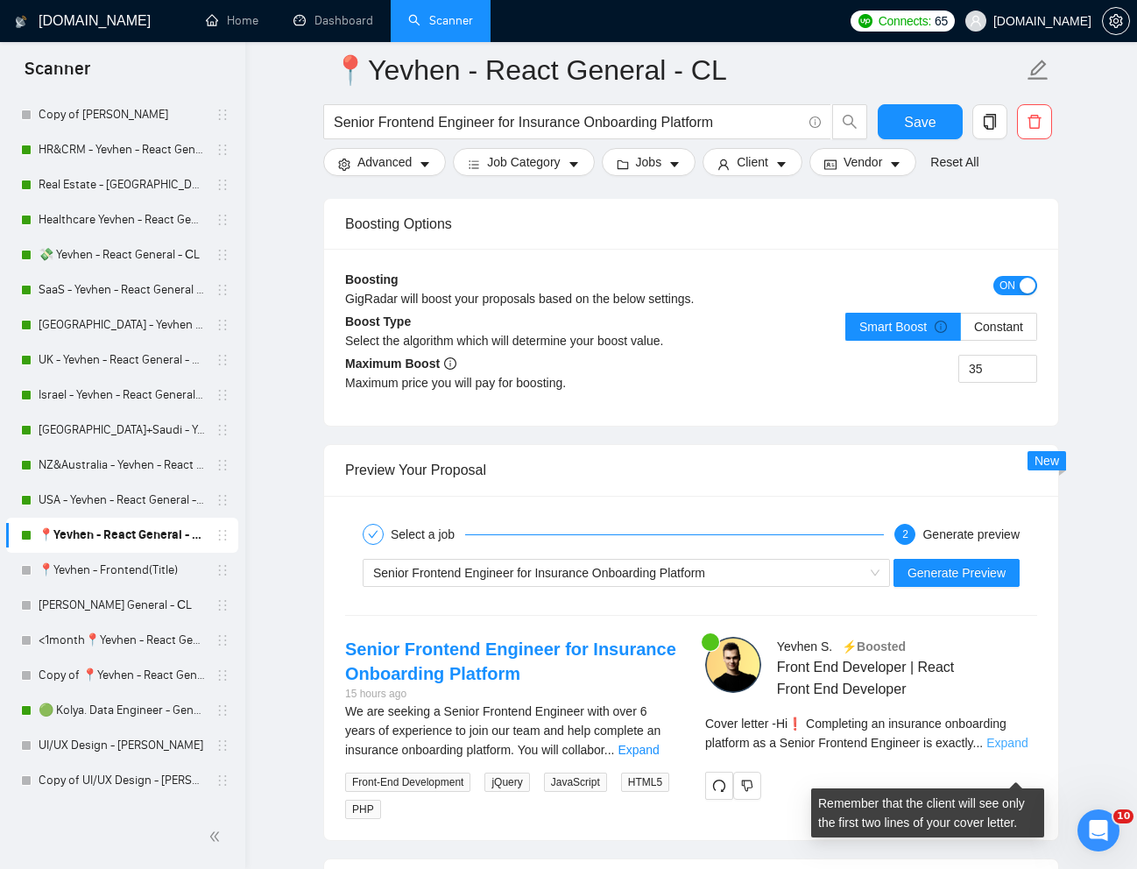
click at [1012, 750] on link "Expand" at bounding box center [1007, 743] width 41 height 14
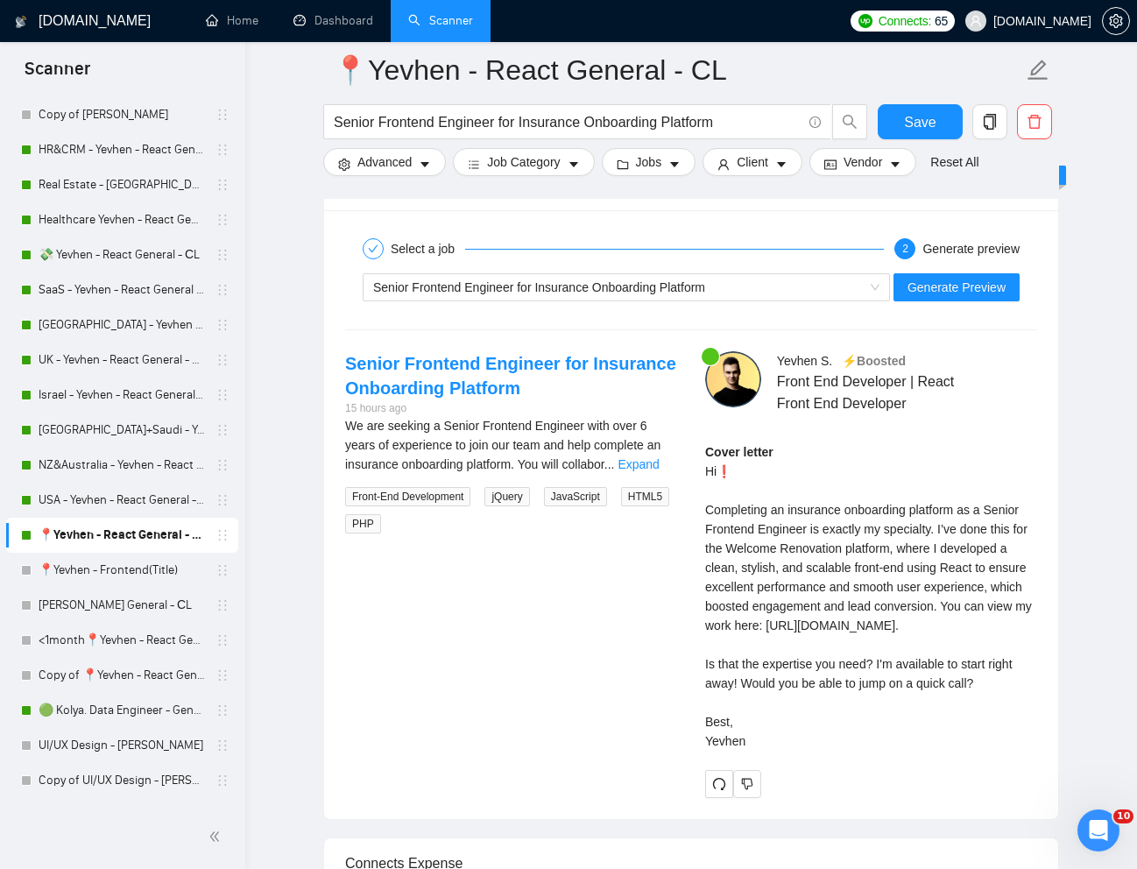
scroll to position [3485, 0]
